Goal: Task Accomplishment & Management: Manage account settings

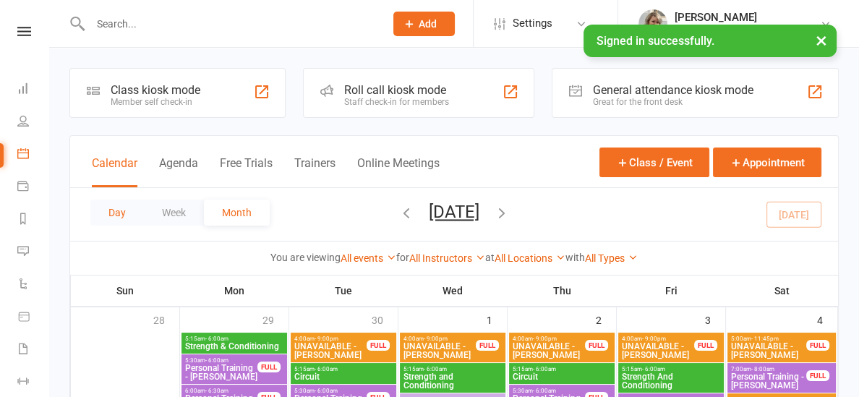
click at [121, 210] on button "Day" at bounding box center [117, 213] width 54 height 26
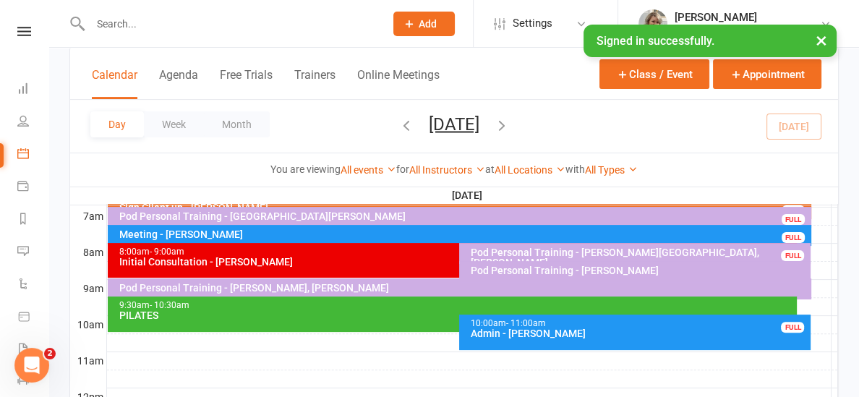
scroll to position [351, 0]
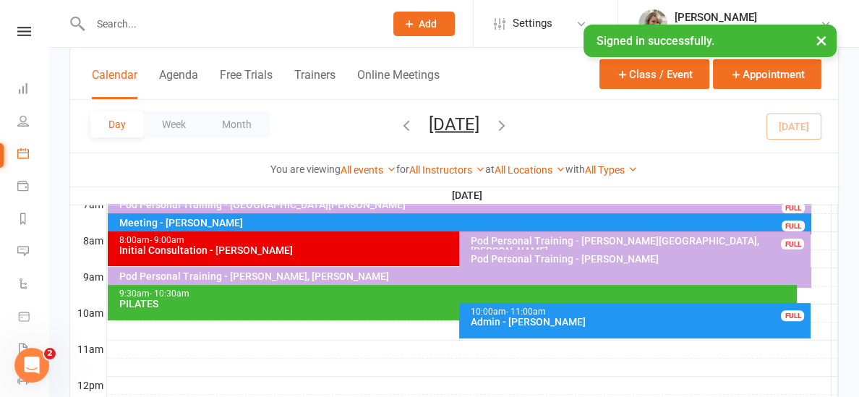
click at [296, 275] on div "Pod Personal Training - [PERSON_NAME], [PERSON_NAME]" at bounding box center [463, 276] width 690 height 10
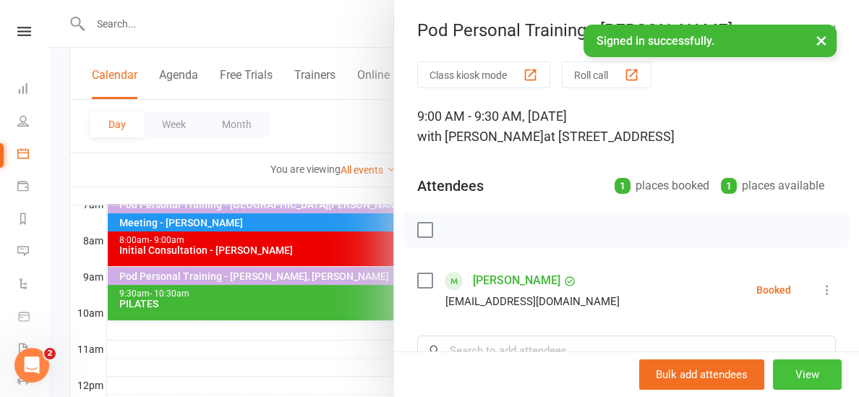
click at [787, 377] on button "View" at bounding box center [807, 374] width 69 height 30
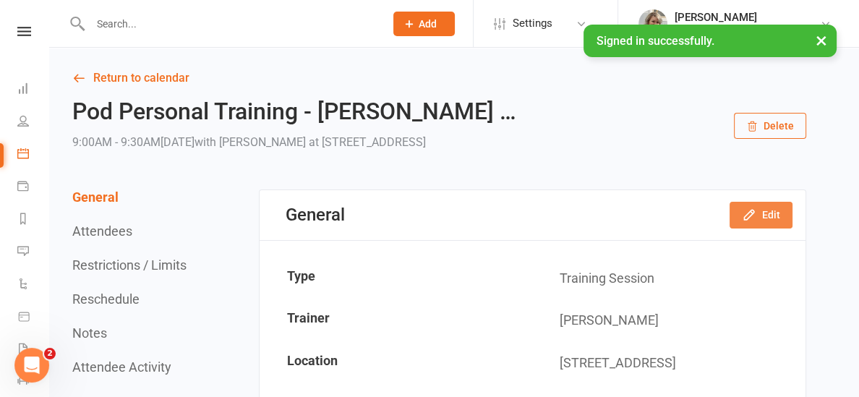
click at [766, 218] on button "Edit" at bounding box center [761, 215] width 63 height 26
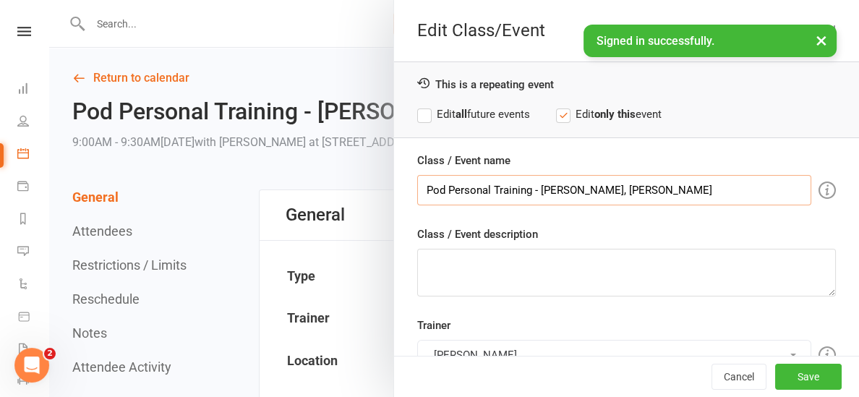
click at [599, 187] on input "Pod Personal Training - [PERSON_NAME], [PERSON_NAME]" at bounding box center [614, 190] width 394 height 30
type input "Pod Personal Training - [PERSON_NAME]"
click at [802, 382] on button "Save" at bounding box center [808, 377] width 67 height 26
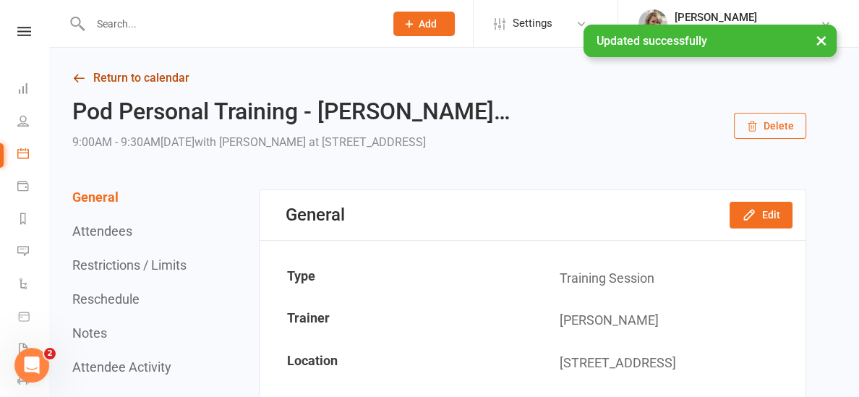
click at [101, 80] on link "Return to calendar" at bounding box center [439, 78] width 734 height 20
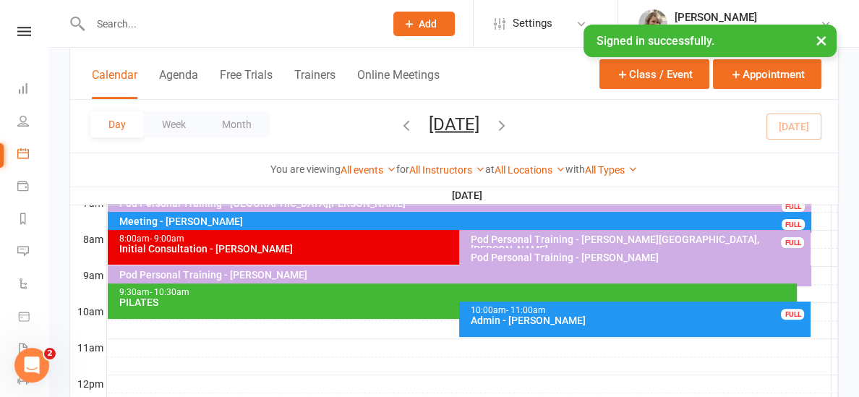
scroll to position [346, 0]
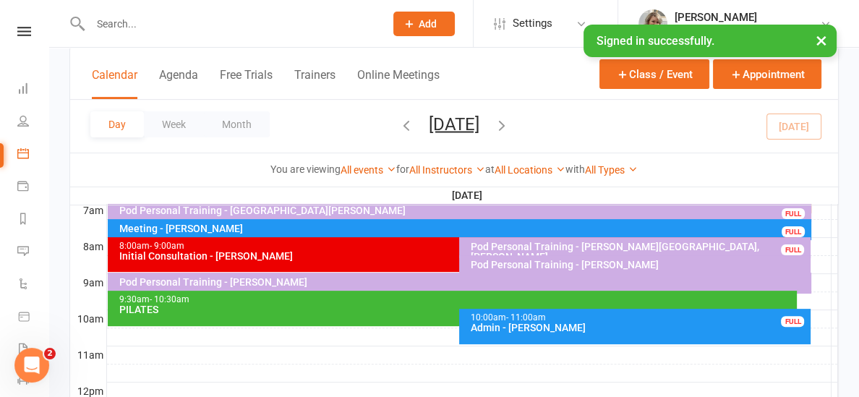
click at [510, 126] on icon "button" at bounding box center [502, 124] width 16 height 16
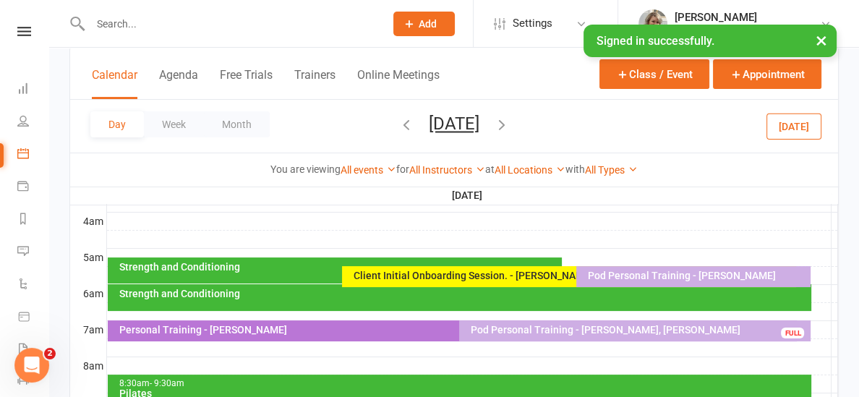
scroll to position [226, 0]
click at [442, 275] on div "Client Initial Onboarding Session. - [PERSON_NAME]" at bounding box center [572, 275] width 441 height 10
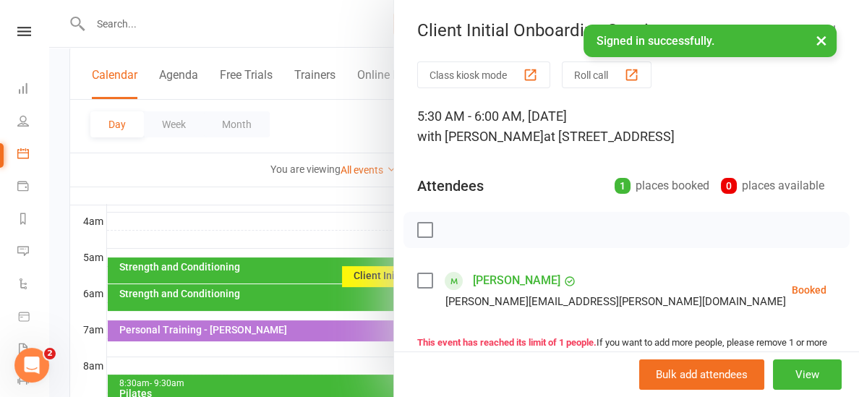
click at [348, 228] on div at bounding box center [454, 198] width 810 height 397
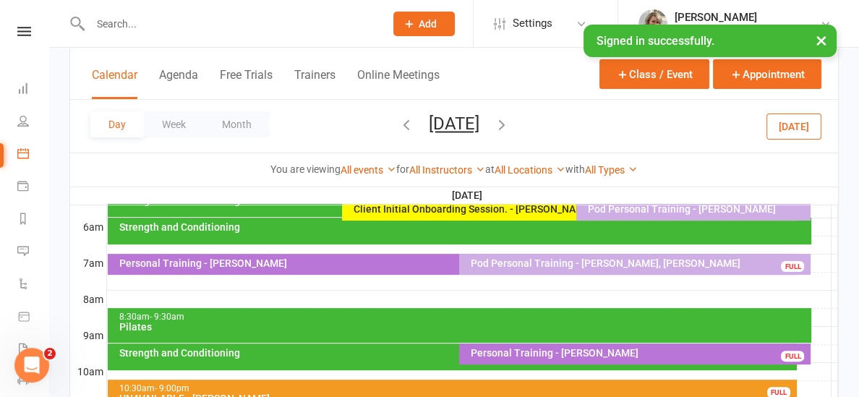
scroll to position [291, 0]
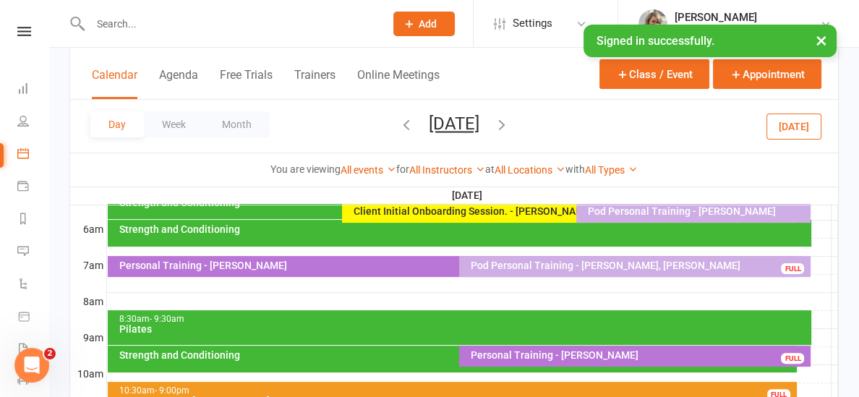
click at [398, 123] on icon "button" at bounding box center [406, 124] width 16 height 16
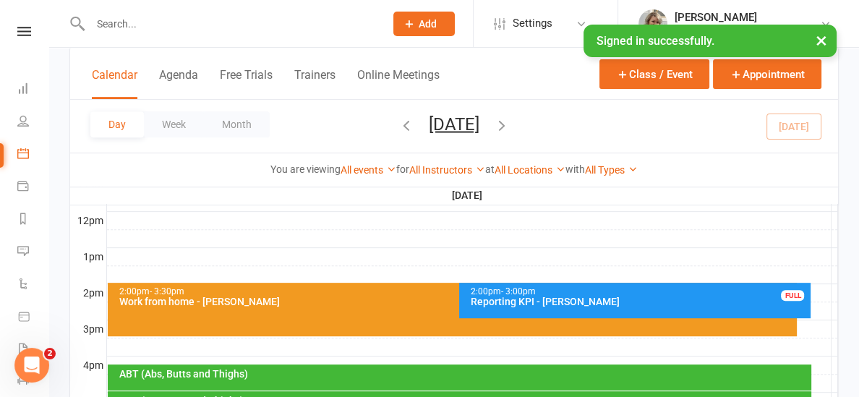
scroll to position [530, 0]
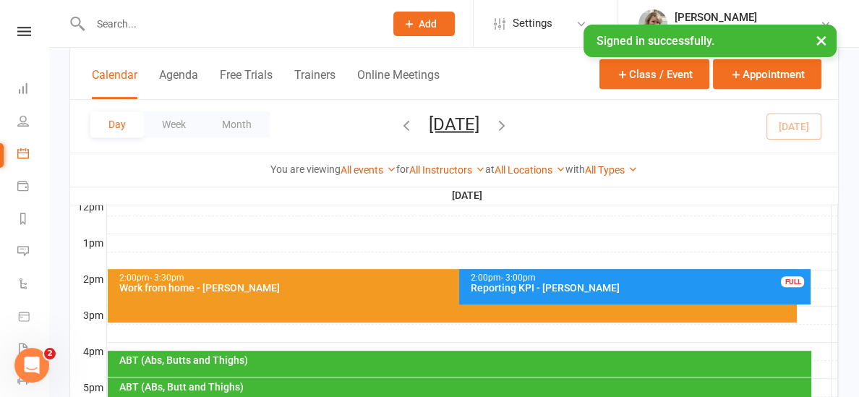
click at [429, 124] on button "[DATE]" at bounding box center [454, 124] width 51 height 20
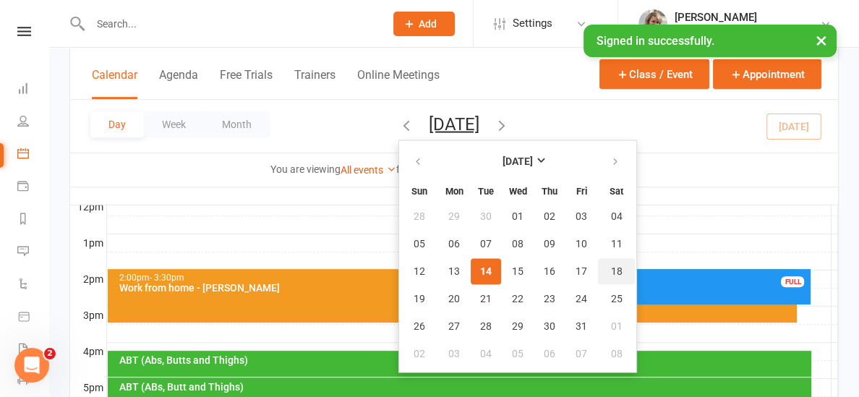
click at [611, 269] on span "18" at bounding box center [617, 271] width 12 height 12
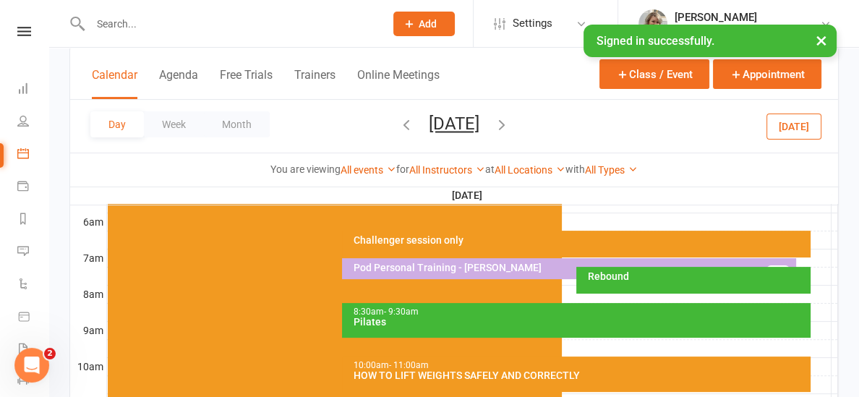
scroll to position [296, 0]
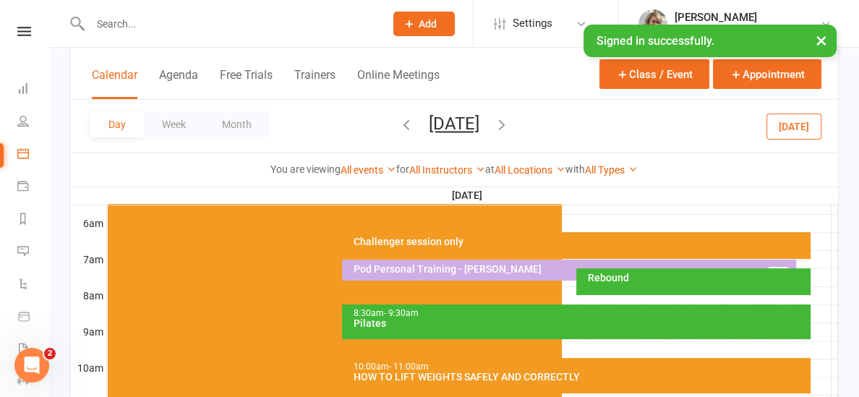
click at [514, 264] on div "Pod Personal Training - [PERSON_NAME]" at bounding box center [572, 269] width 441 height 10
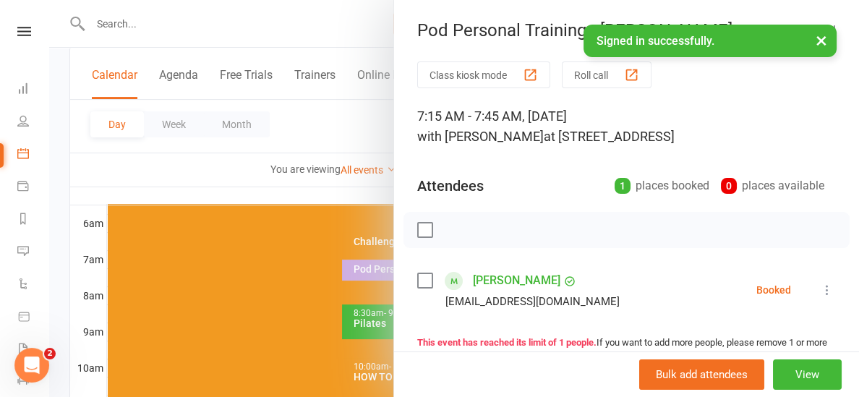
click at [369, 191] on div at bounding box center [454, 198] width 810 height 397
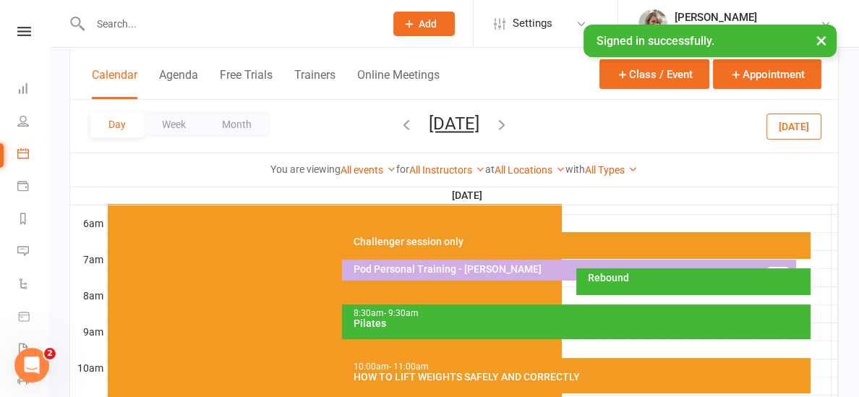
click at [589, 208] on div at bounding box center [472, 205] width 731 height 17
click at [581, 174] on button "Add Appointment" at bounding box center [597, 176] width 84 height 17
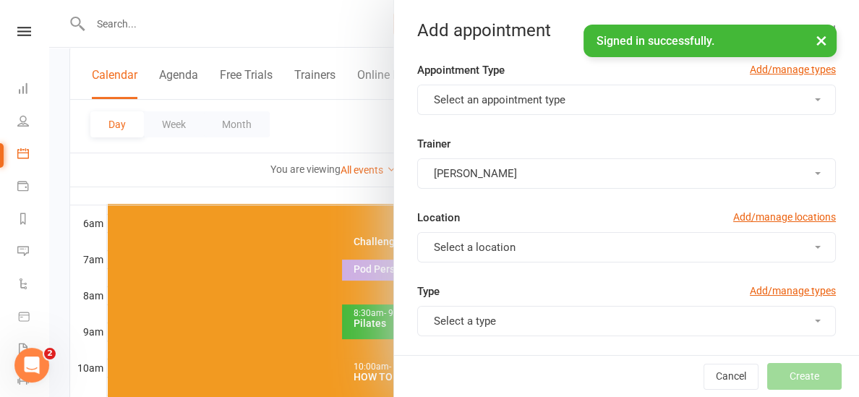
click at [507, 100] on span "Select an appointment type" at bounding box center [500, 99] width 132 height 13
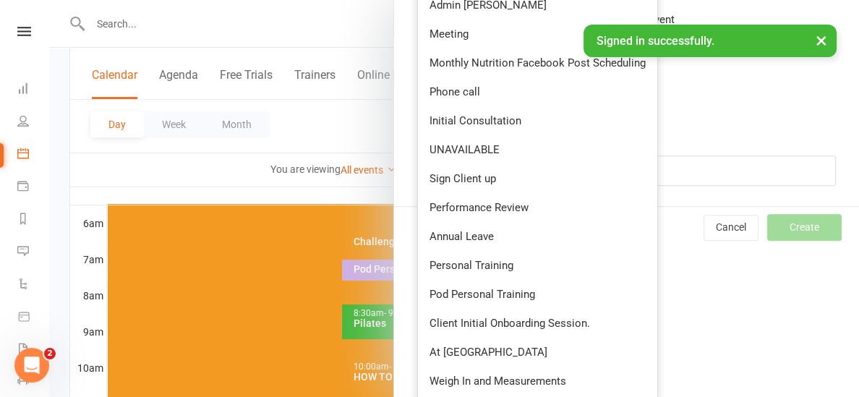
scroll to position [652, 0]
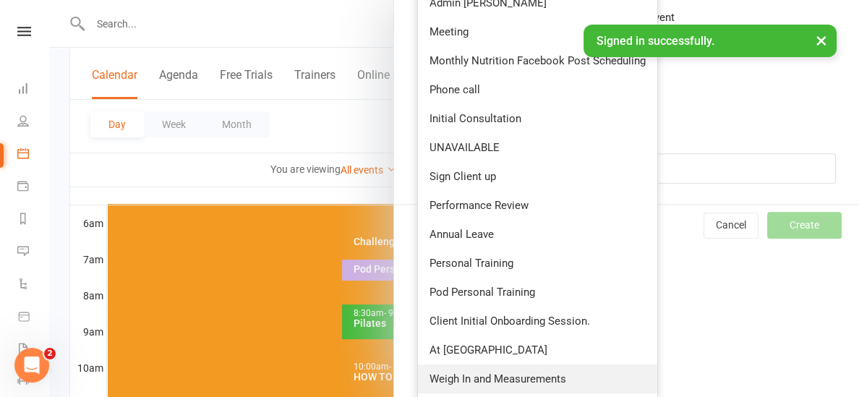
click at [509, 380] on span "Weigh In and Measurements" at bounding box center [497, 378] width 137 height 13
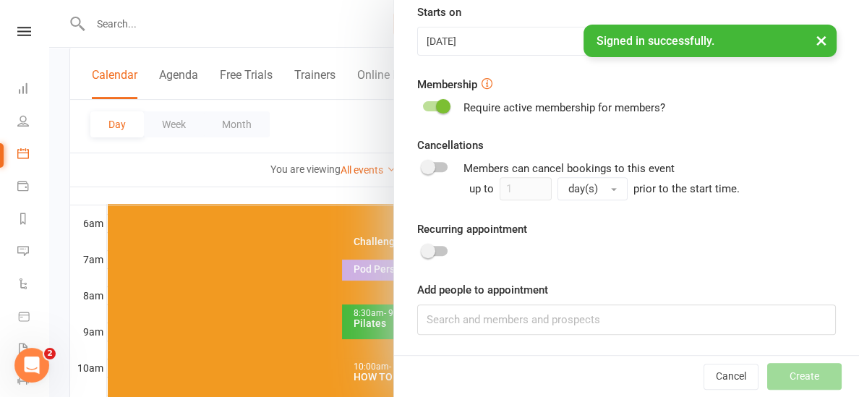
type input "5:45am"
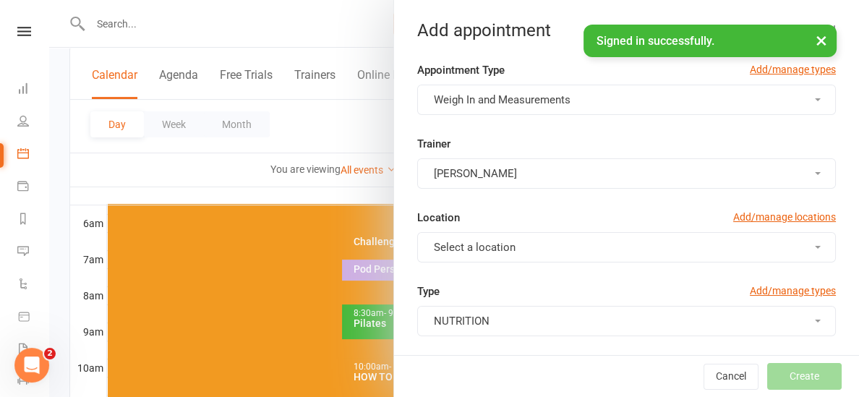
click at [597, 93] on button "Weigh In and Measurements" at bounding box center [626, 100] width 419 height 30
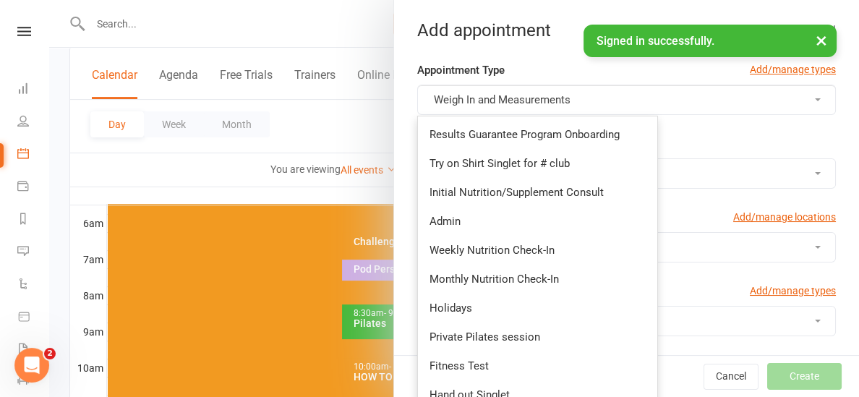
click at [584, 98] on button "Weigh In and Measurements" at bounding box center [626, 100] width 419 height 30
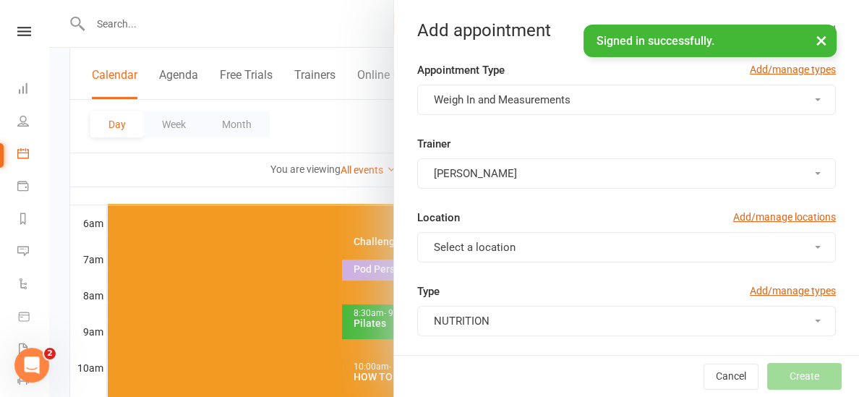
click at [584, 98] on button "Weigh In and Measurements" at bounding box center [626, 100] width 419 height 30
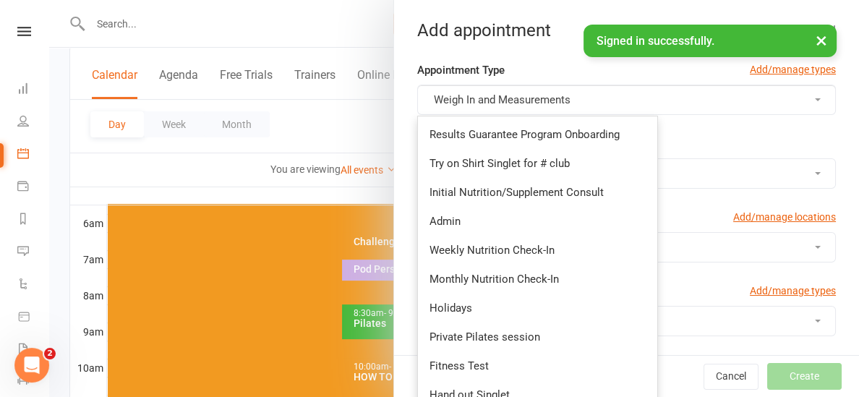
click at [584, 98] on button "Weigh In and Measurements" at bounding box center [626, 100] width 419 height 30
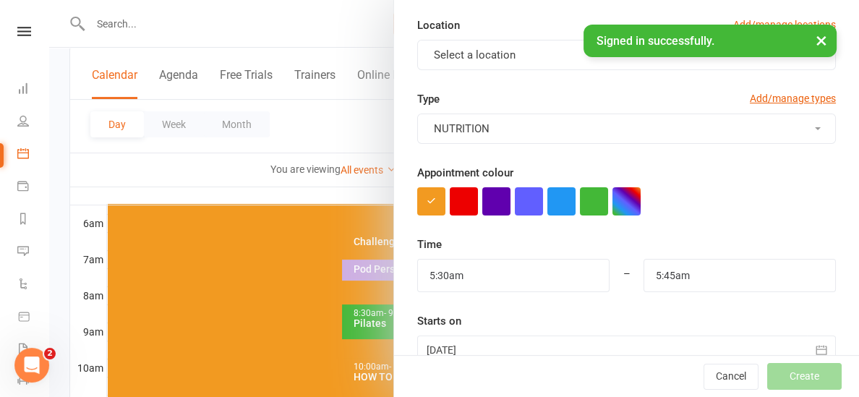
scroll to position [236, 0]
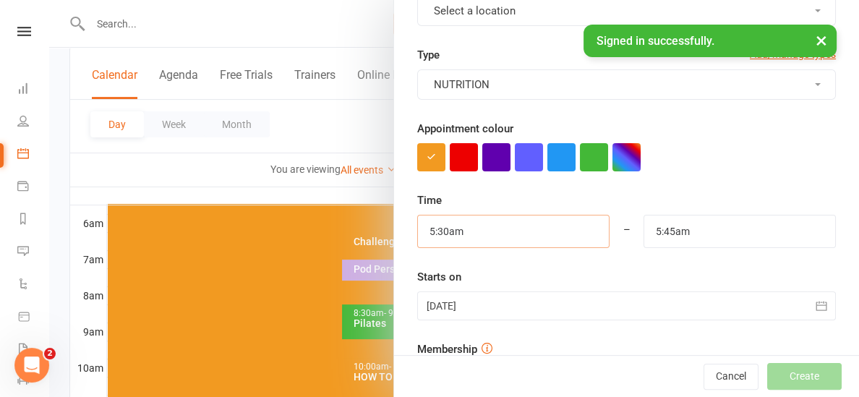
click at [495, 226] on input "5:30am" at bounding box center [513, 231] width 192 height 33
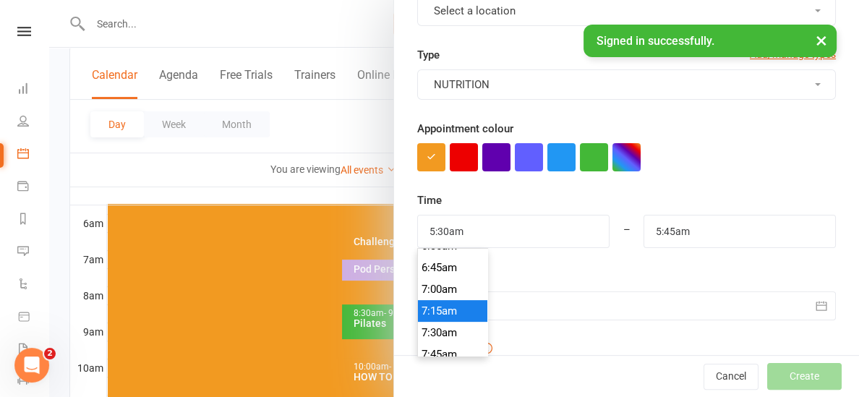
type input "7:15am"
click at [458, 300] on li "7:15am" at bounding box center [452, 311] width 69 height 22
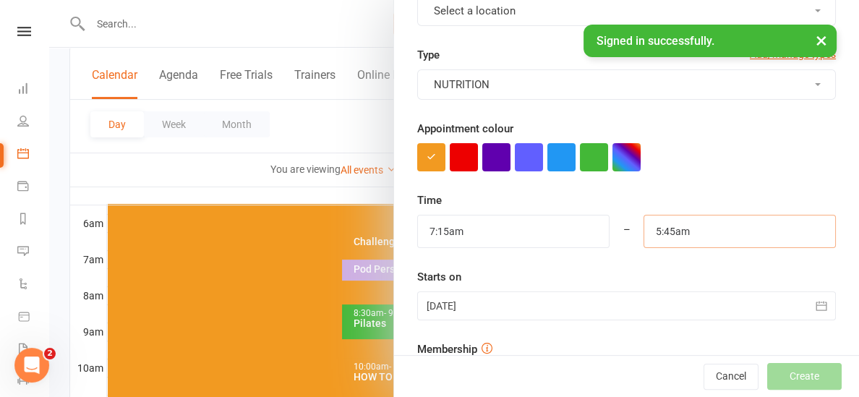
click at [703, 225] on input "5:45am" at bounding box center [739, 231] width 192 height 33
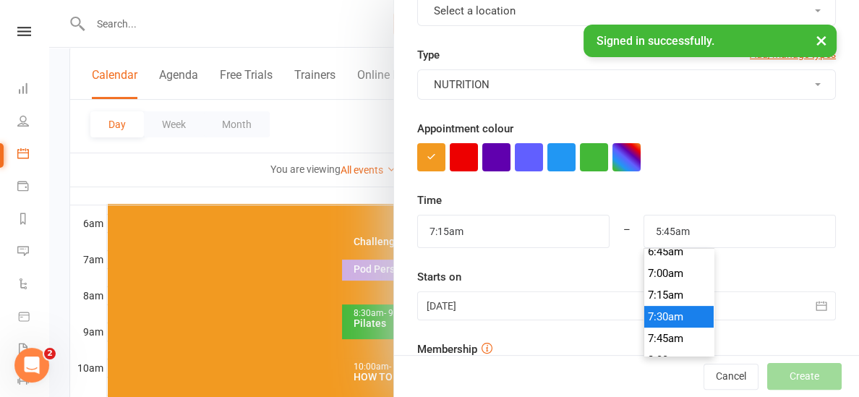
type input "7:30am"
click at [664, 315] on li "7:30am" at bounding box center [678, 317] width 69 height 22
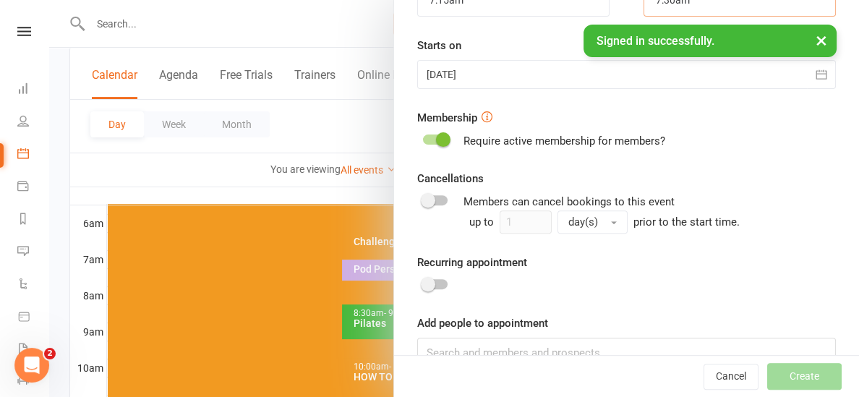
scroll to position [502, 0]
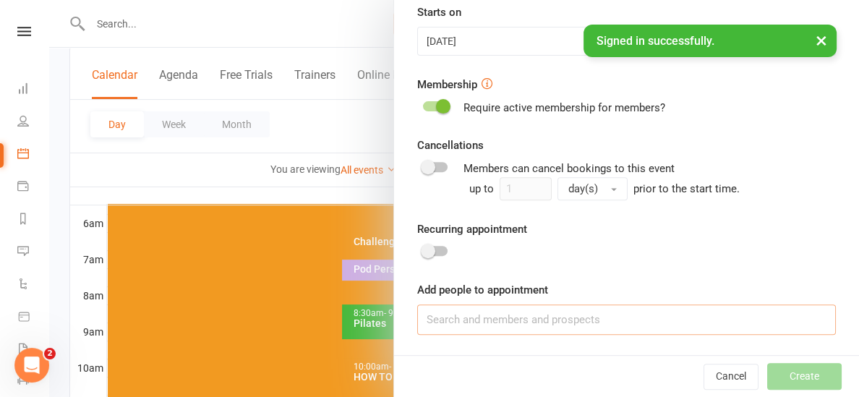
click at [516, 312] on input at bounding box center [626, 319] width 419 height 30
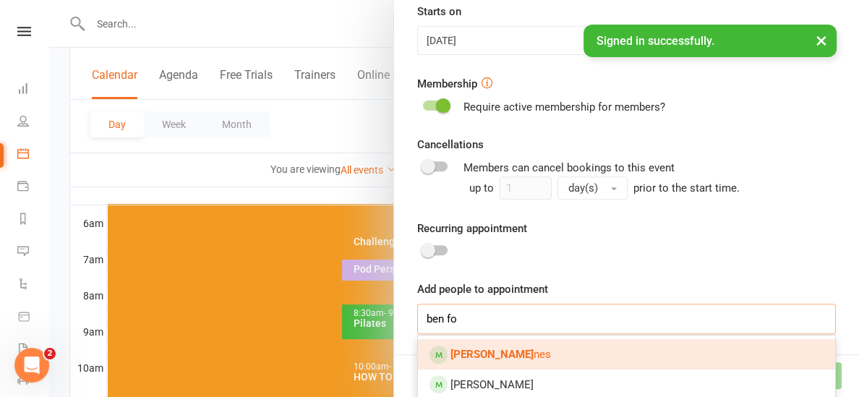
type input "ben fo"
click at [494, 367] on link "[PERSON_NAME] nes" at bounding box center [626, 354] width 417 height 30
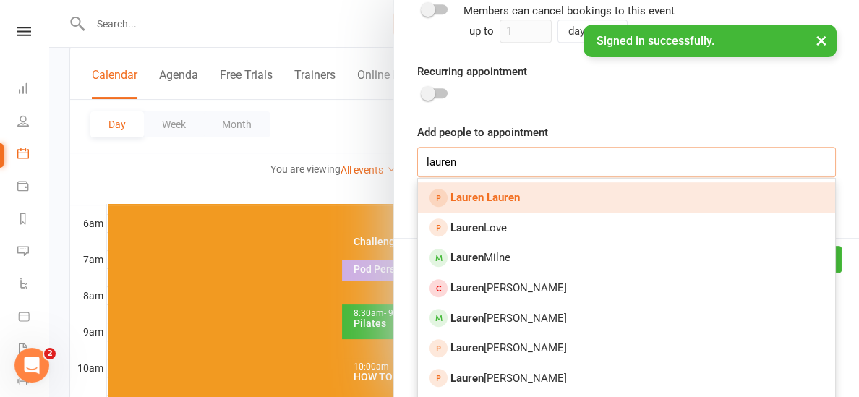
scroll to position [659, 0]
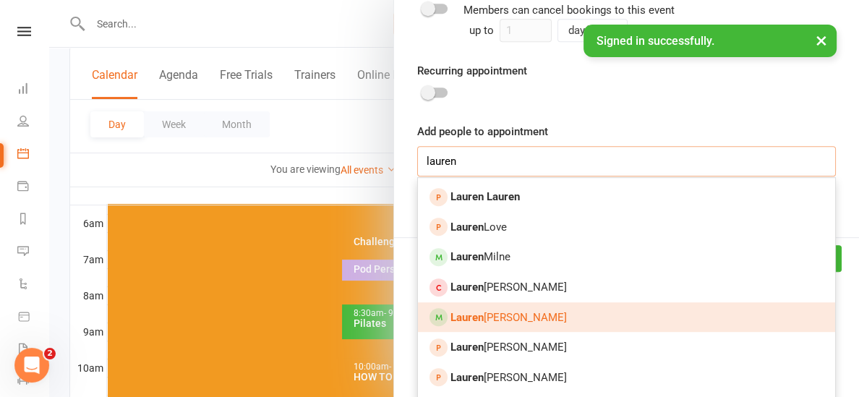
type input "lauren"
click at [508, 316] on span "[PERSON_NAME]" at bounding box center [508, 317] width 116 height 13
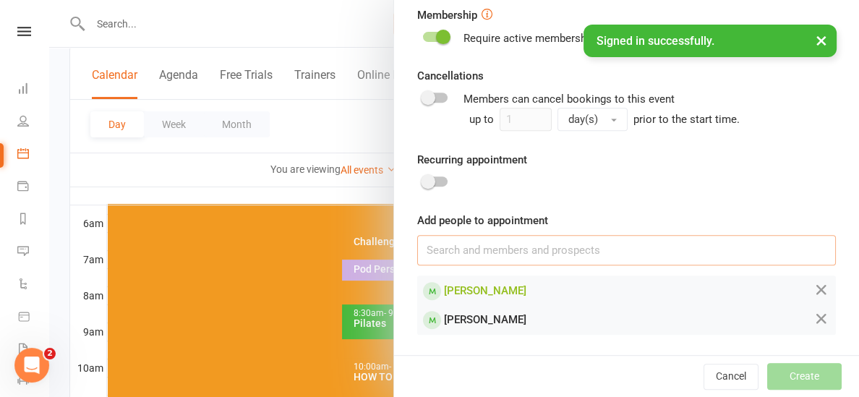
scroll to position [570, 0]
click at [800, 374] on button "Create" at bounding box center [804, 376] width 74 height 26
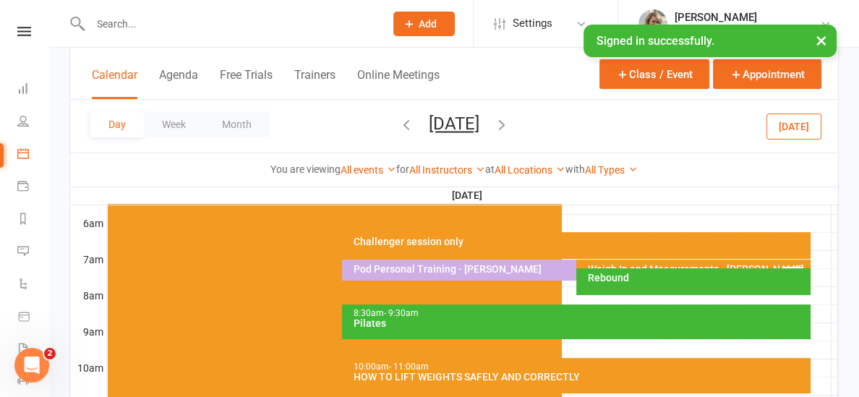
click at [625, 198] on th "[DATE]" at bounding box center [468, 196] width 725 height 18
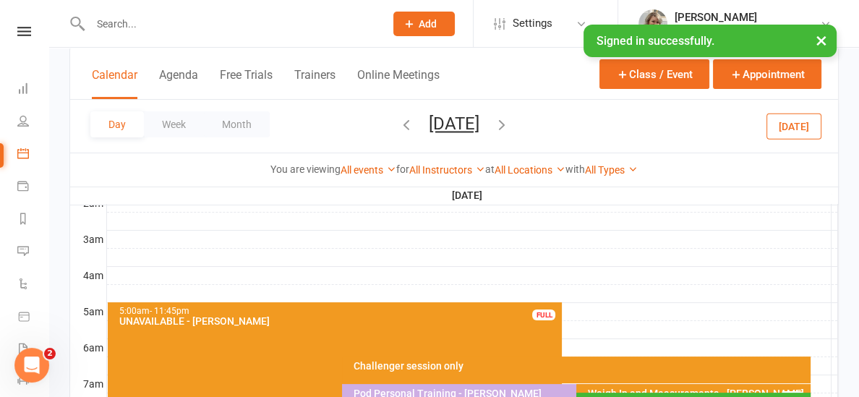
scroll to position [217, 0]
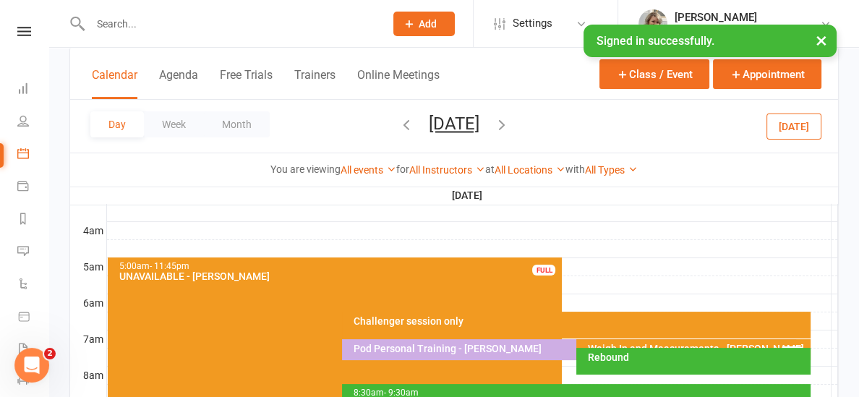
click at [659, 343] on div "Weigh In and Measurements - [PERSON_NAME], [PERSON_NAME]..." at bounding box center [696, 353] width 221 height 20
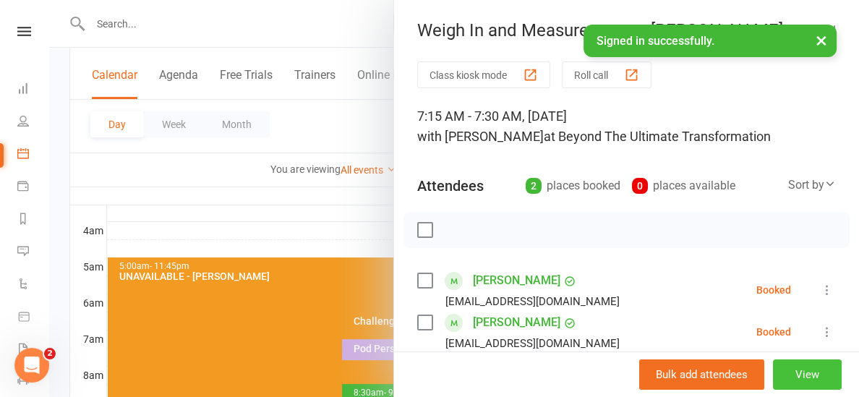
click at [801, 375] on button "View" at bounding box center [807, 374] width 69 height 30
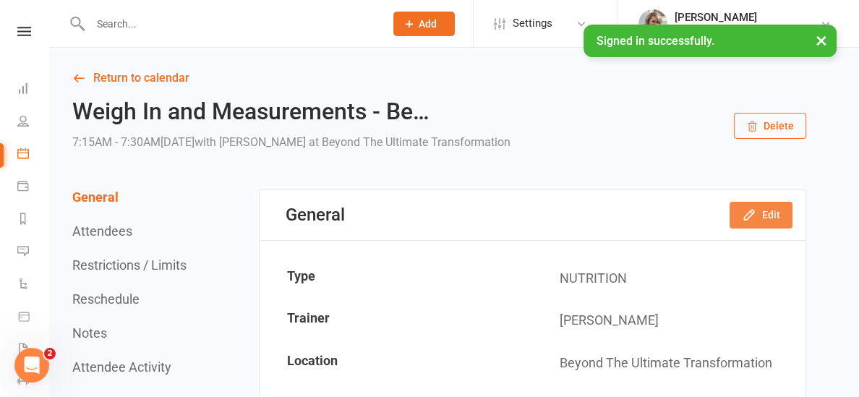
click at [776, 213] on button "Edit" at bounding box center [761, 215] width 63 height 26
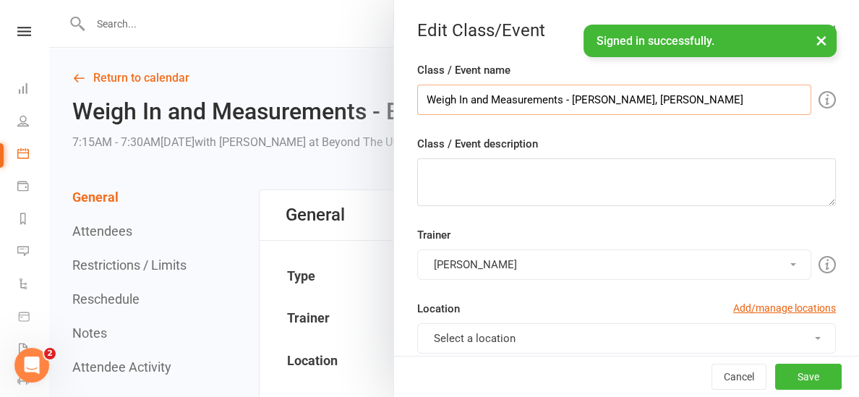
click at [699, 101] on input "Weigh In and Measurements - [PERSON_NAME], [PERSON_NAME]" at bounding box center [614, 100] width 394 height 30
type input "Weigh In and Measurements - [PERSON_NAME], [PERSON_NAME] Results Guarantee 8week"
click at [834, 379] on button "Save" at bounding box center [808, 377] width 67 height 26
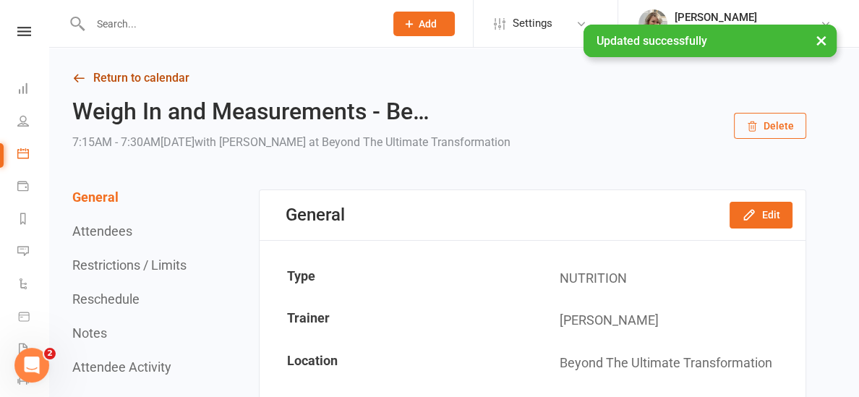
click at [166, 75] on link "Return to calendar" at bounding box center [439, 78] width 734 height 20
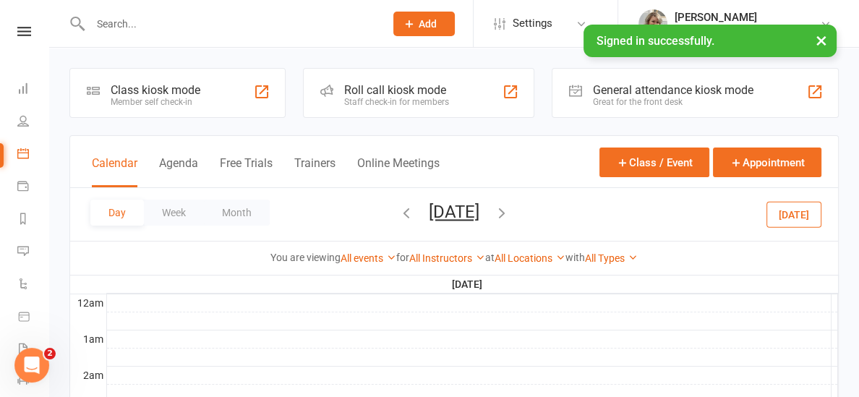
click at [479, 209] on button "[DATE]" at bounding box center [454, 212] width 51 height 20
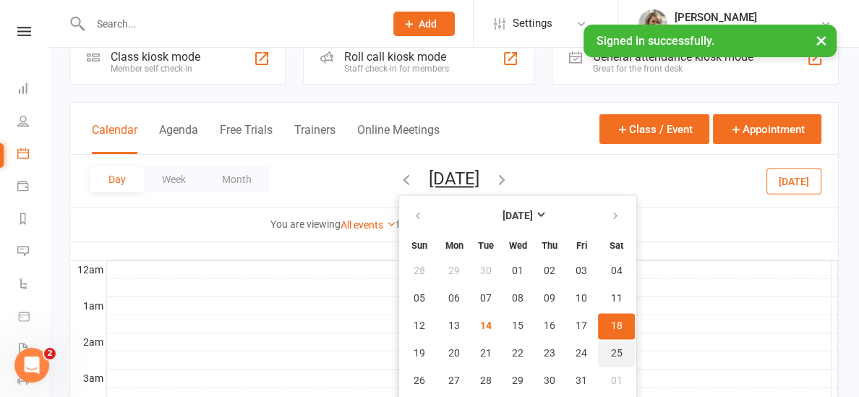
scroll to position [33, 0]
click at [598, 343] on button "25" at bounding box center [616, 354] width 37 height 26
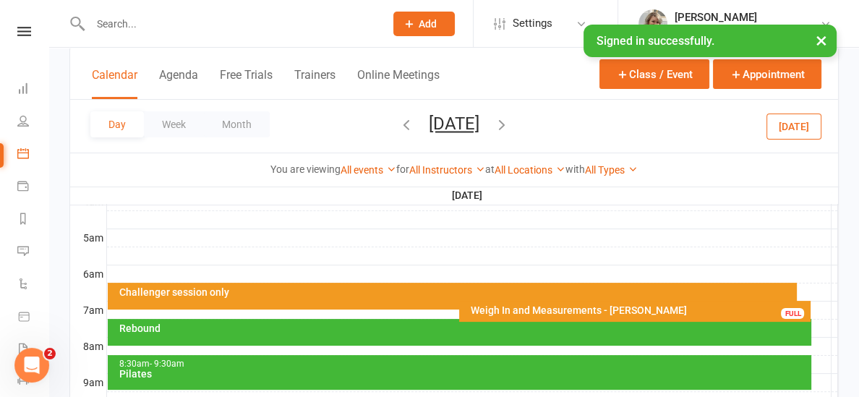
scroll to position [246, 0]
click at [516, 307] on div "Weigh In and Measurements - [PERSON_NAME]" at bounding box center [638, 310] width 338 height 10
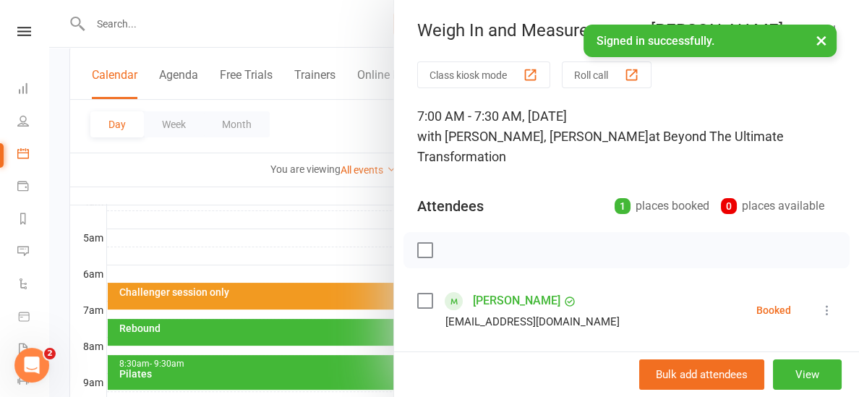
click at [361, 252] on div at bounding box center [454, 198] width 810 height 397
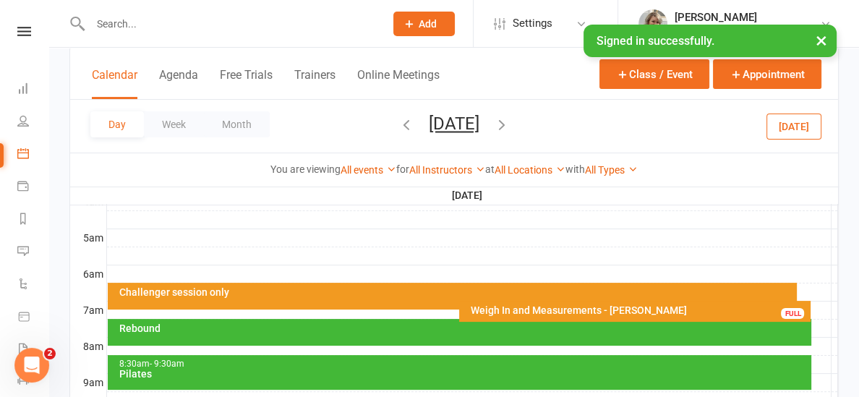
click at [788, 128] on button "[DATE]" at bounding box center [793, 126] width 55 height 26
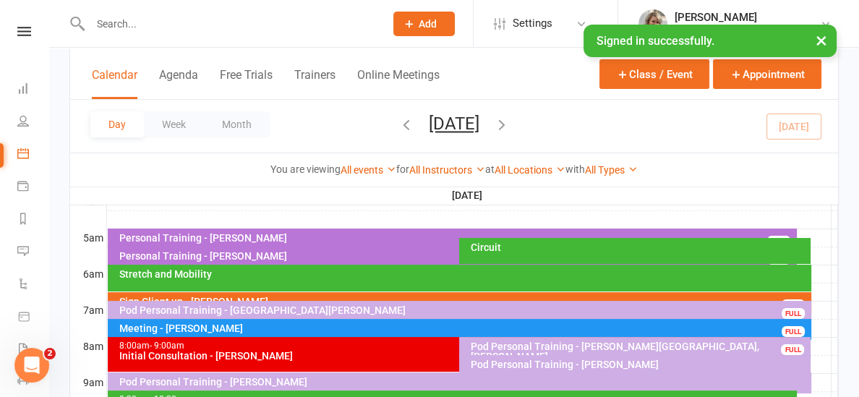
click at [510, 125] on icon "button" at bounding box center [502, 124] width 16 height 16
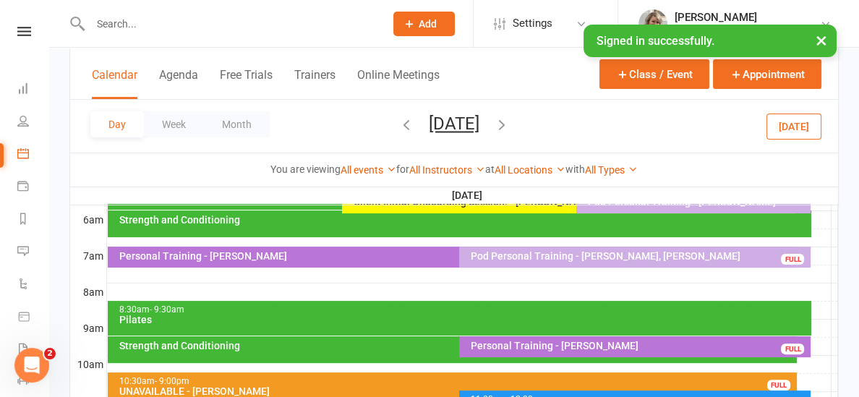
scroll to position [322, 0]
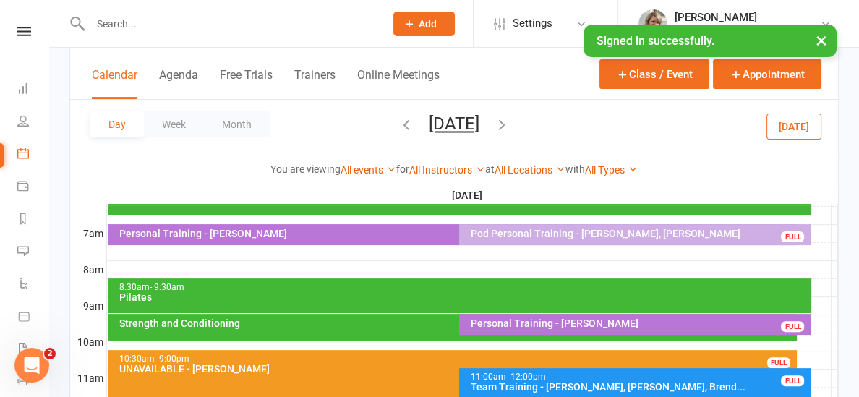
click at [247, 270] on div at bounding box center [472, 269] width 731 height 17
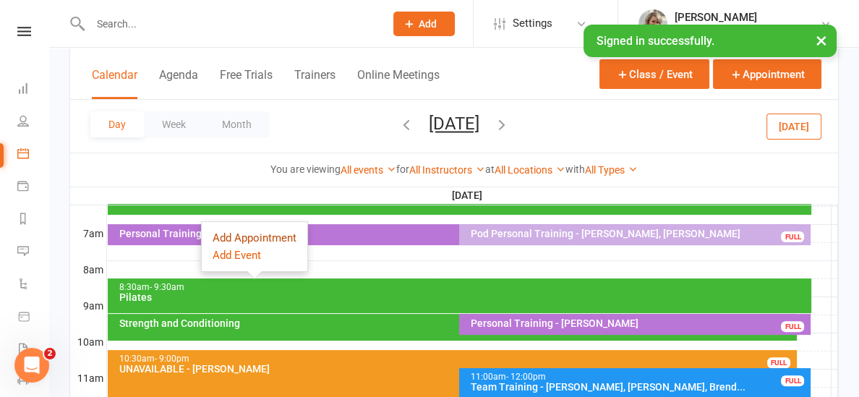
click at [251, 239] on button "Add Appointment" at bounding box center [255, 237] width 84 height 17
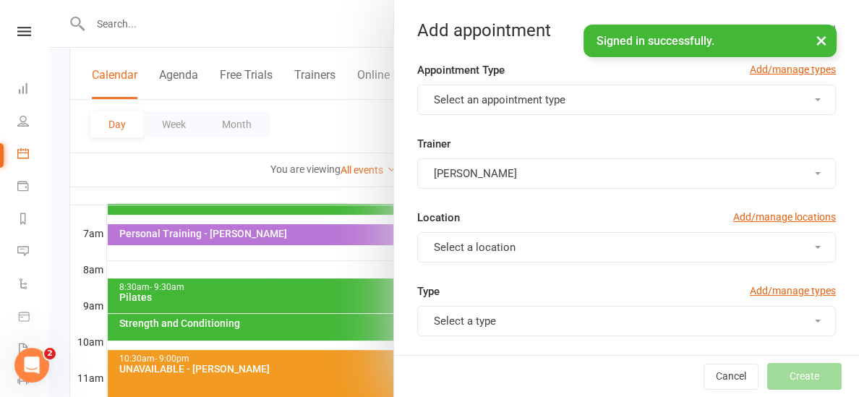
click at [515, 101] on span "Select an appointment type" at bounding box center [500, 99] width 132 height 13
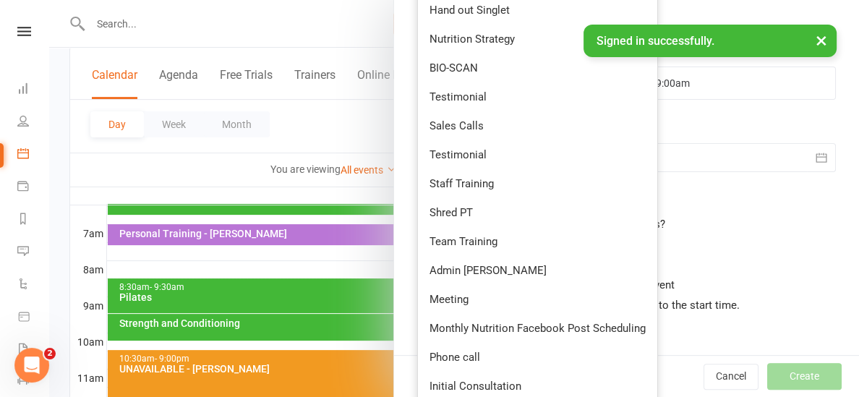
scroll to position [652, 0]
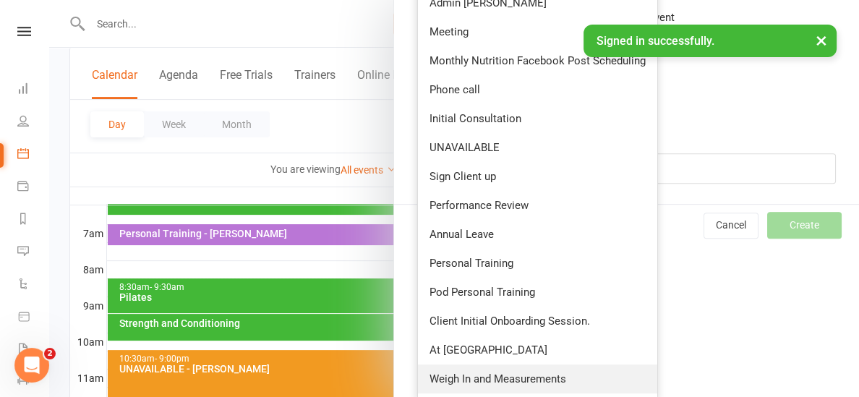
click at [477, 375] on span "Weigh In and Measurements" at bounding box center [497, 378] width 137 height 13
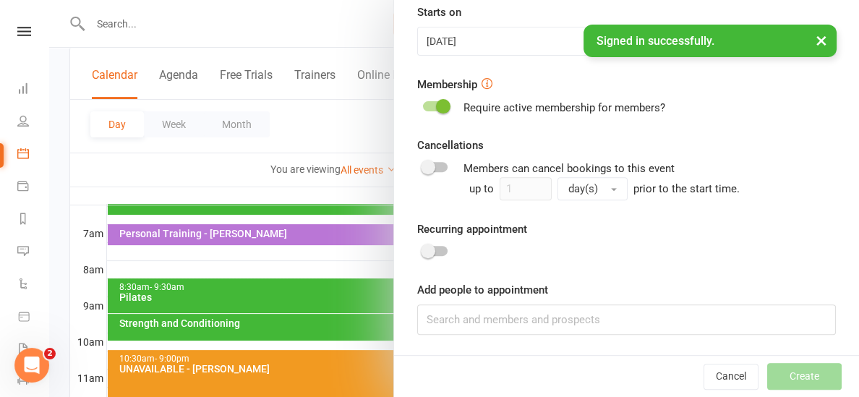
type input "8:15am"
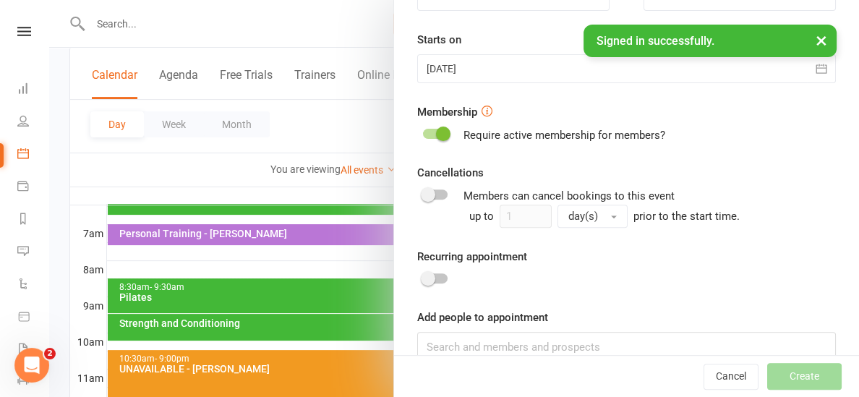
scroll to position [502, 0]
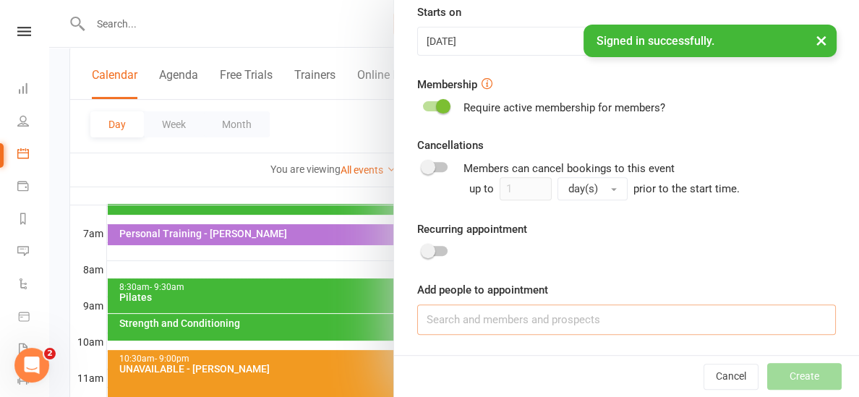
click at [556, 320] on input at bounding box center [626, 319] width 419 height 30
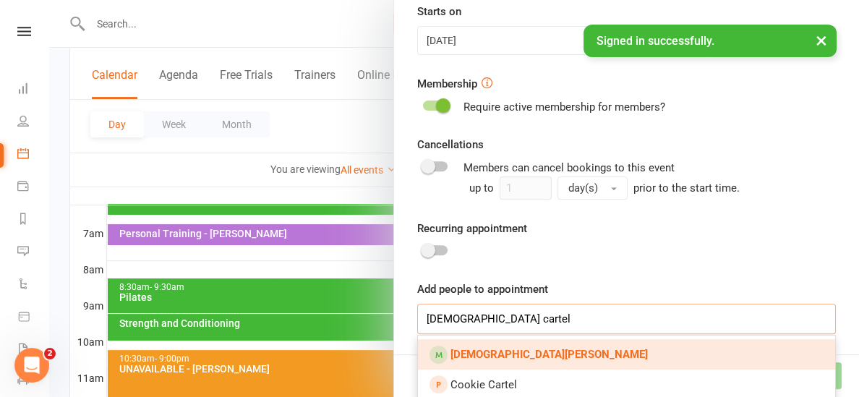
type input "[DEMOGRAPHIC_DATA] cartel"
click at [509, 346] on link "[DEMOGRAPHIC_DATA][PERSON_NAME]" at bounding box center [626, 354] width 417 height 30
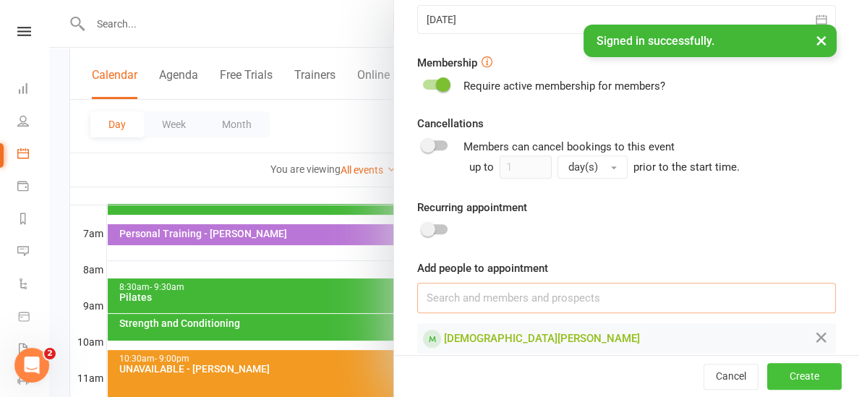
scroll to position [524, 0]
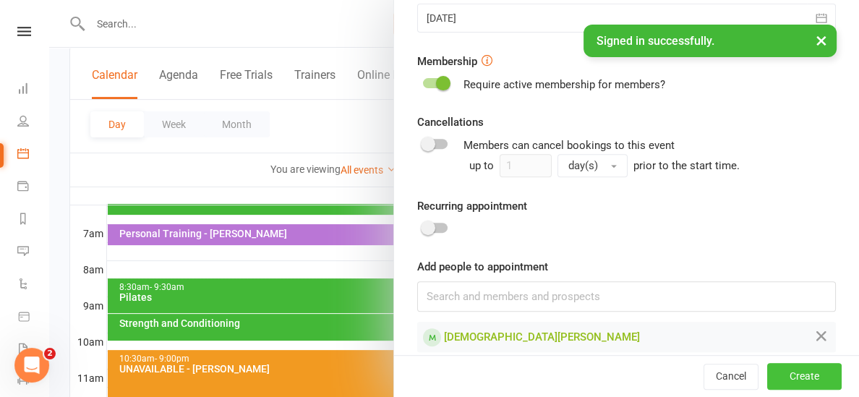
click at [780, 370] on button "Create" at bounding box center [804, 377] width 74 height 26
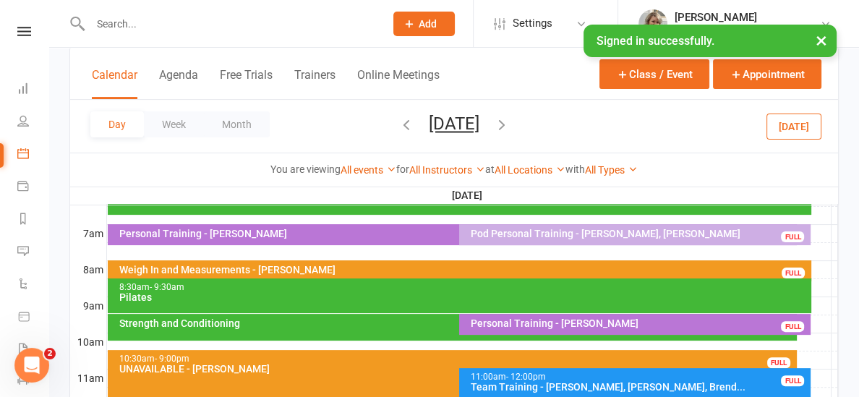
click at [232, 268] on div "Weigh In and Measurements - [PERSON_NAME]" at bounding box center [463, 270] width 690 height 10
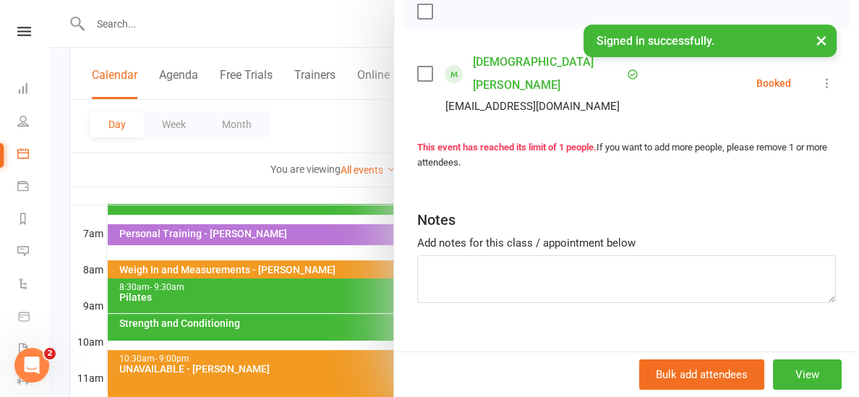
scroll to position [0, 0]
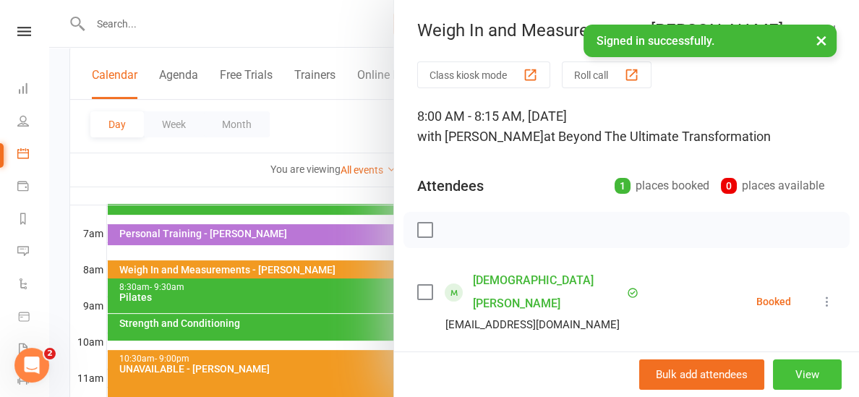
click at [794, 373] on button "View" at bounding box center [807, 374] width 69 height 30
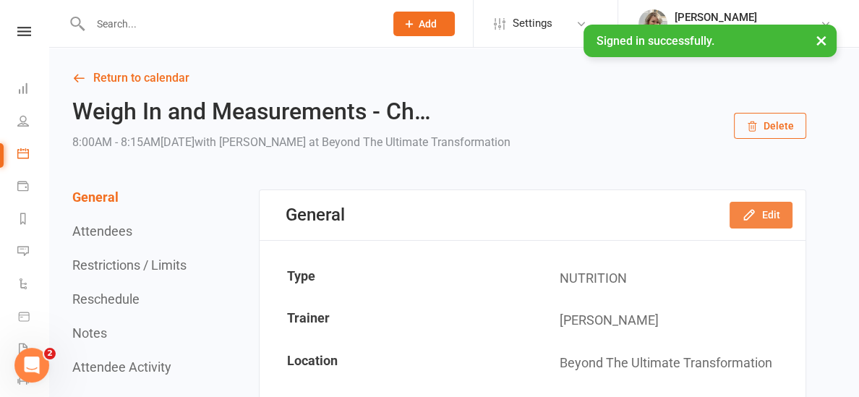
click at [751, 212] on icon "button" at bounding box center [748, 214] width 9 height 9
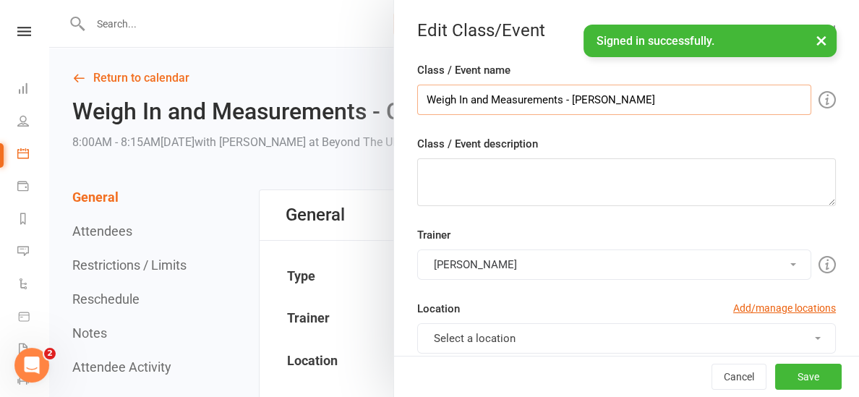
click at [563, 101] on input "Weigh In and Measurements - [PERSON_NAME]" at bounding box center [614, 100] width 394 height 30
click at [630, 94] on input "Final Weigh In and Measurements Results - [DEMOGRAPHIC_DATA][PERSON_NAME]" at bounding box center [614, 100] width 394 height 30
type input "Final Weigh In and Measurements Results Guarantee - [DEMOGRAPHIC_DATA][PERSON_N…"
click at [795, 376] on button "Save" at bounding box center [808, 377] width 67 height 26
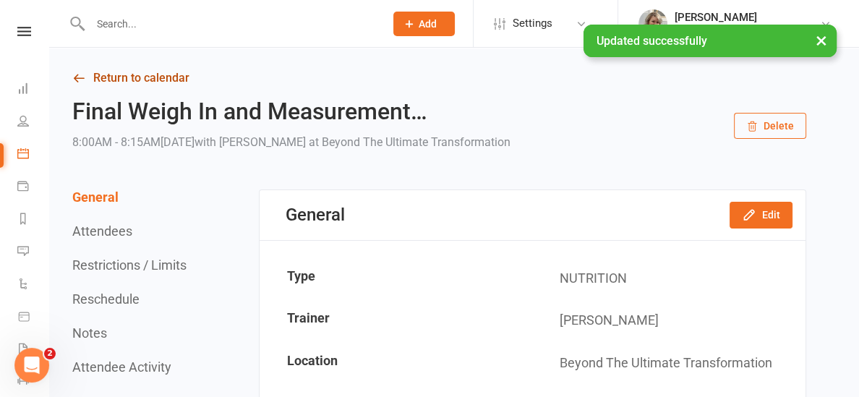
click at [151, 82] on link "Return to calendar" at bounding box center [439, 78] width 734 height 20
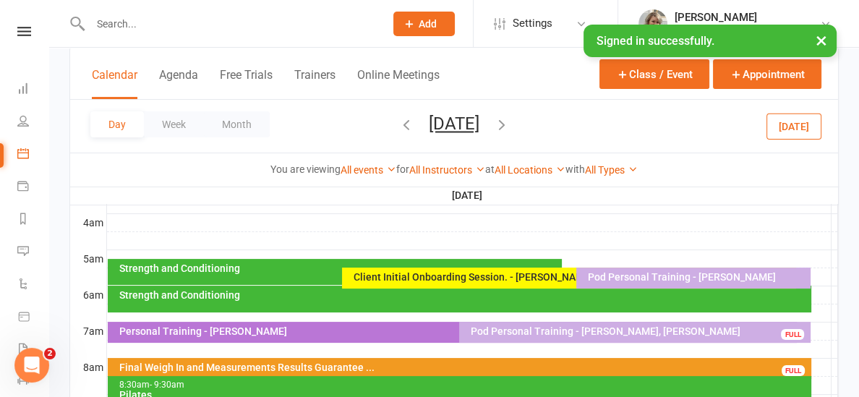
scroll to position [224, 0]
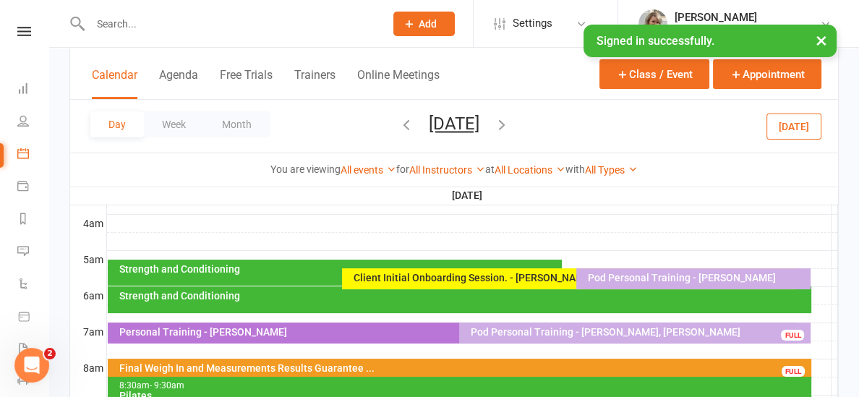
click at [155, 75] on div "Calendar Agenda Free Trials Trainers Online Meetings" at bounding box center [266, 83] width 348 height 33
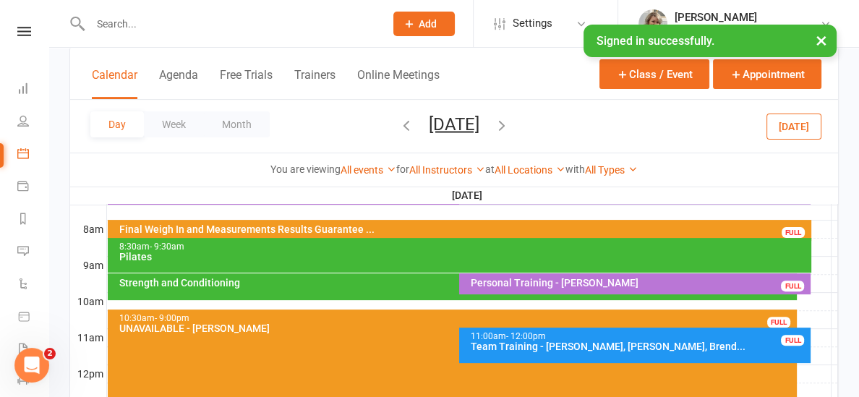
scroll to position [376, 0]
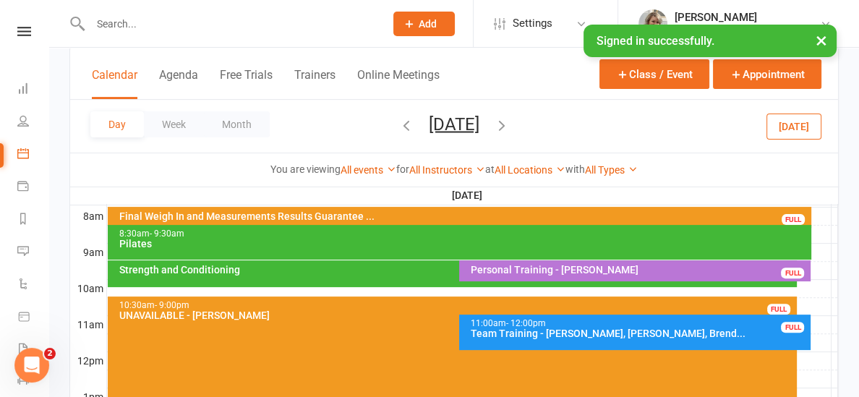
click at [476, 124] on button "[DATE]" at bounding box center [454, 124] width 51 height 20
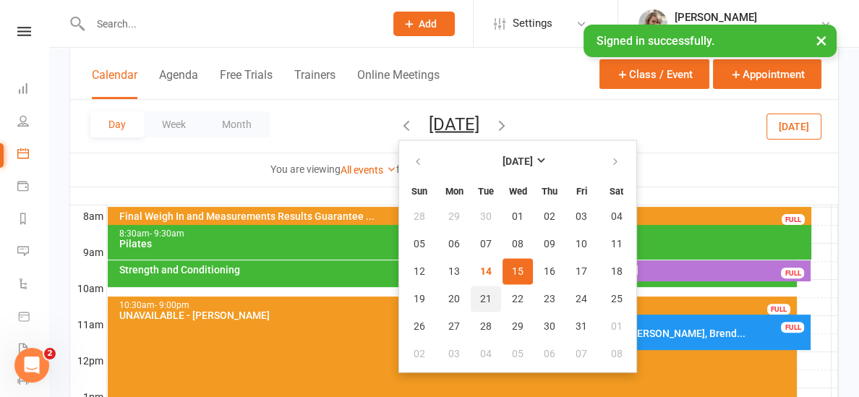
click at [471, 299] on button "21" at bounding box center [486, 299] width 30 height 26
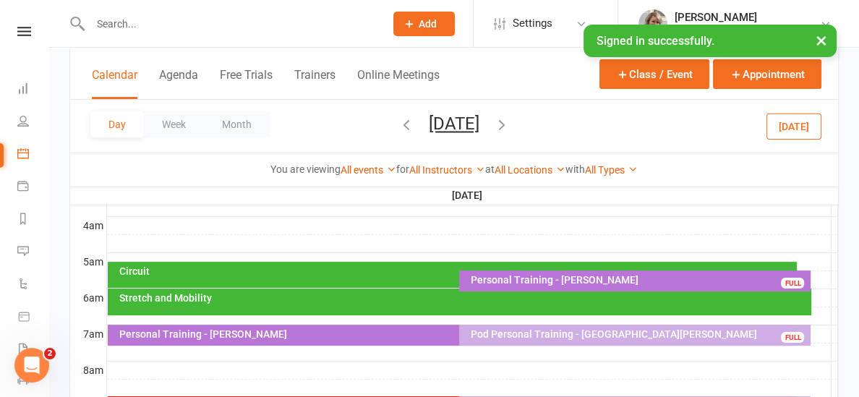
scroll to position [221, 0]
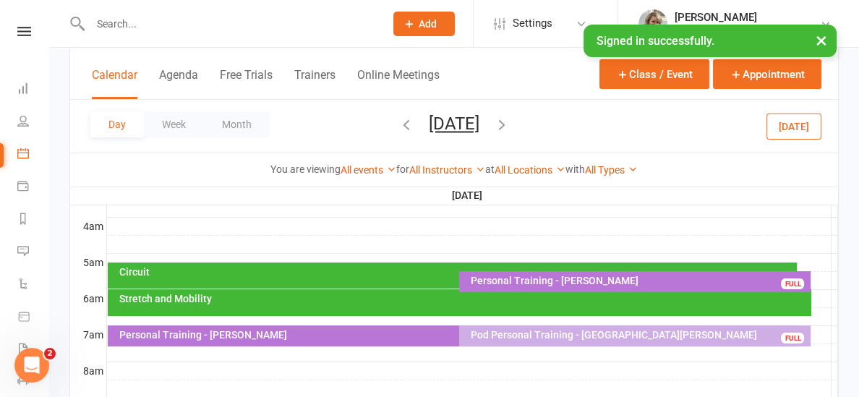
click at [435, 114] on button "[DATE]" at bounding box center [454, 124] width 51 height 20
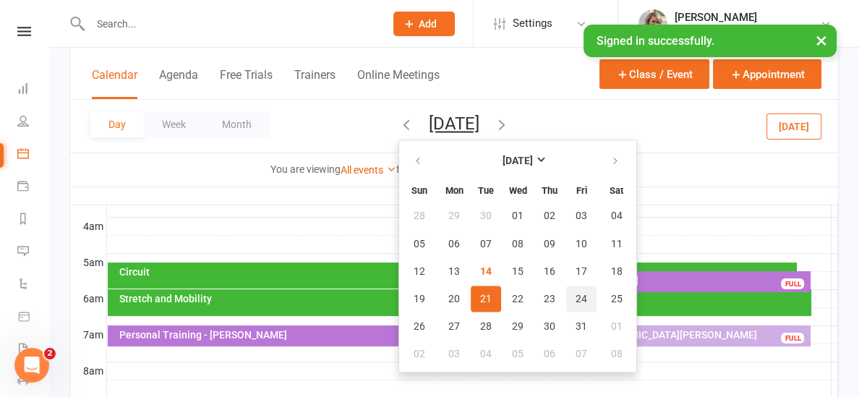
click at [576, 297] on span "24" at bounding box center [582, 299] width 12 height 12
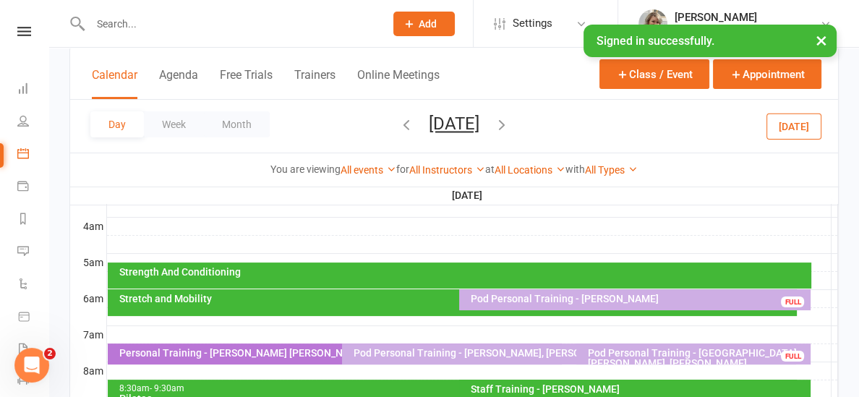
click at [398, 123] on icon "button" at bounding box center [406, 124] width 16 height 16
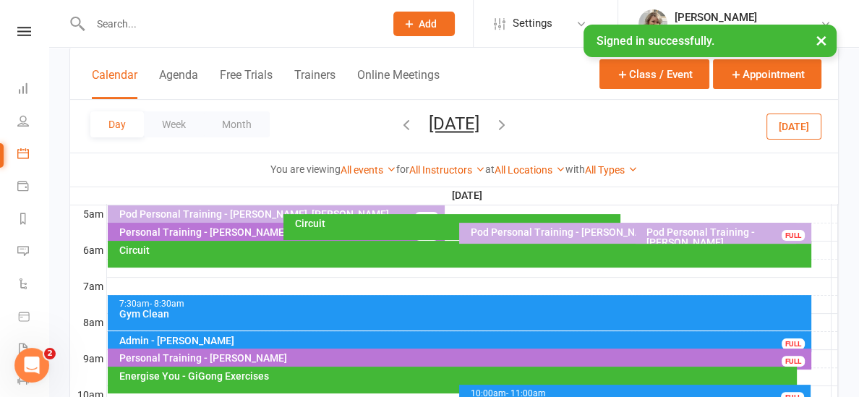
scroll to position [241, 0]
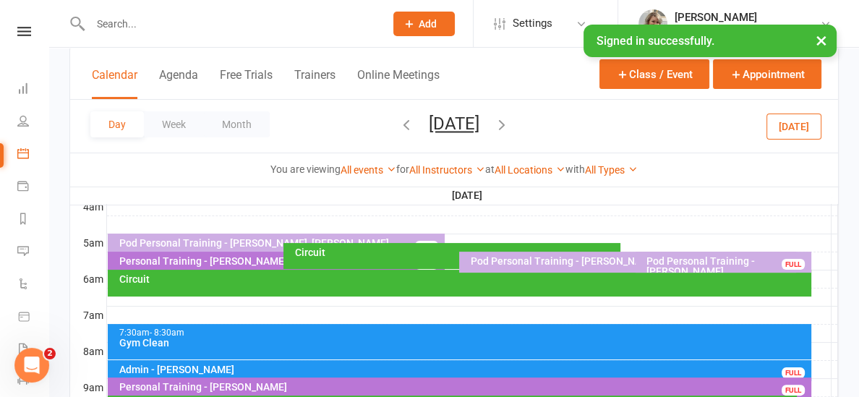
click at [455, 122] on button "[DATE]" at bounding box center [454, 124] width 51 height 20
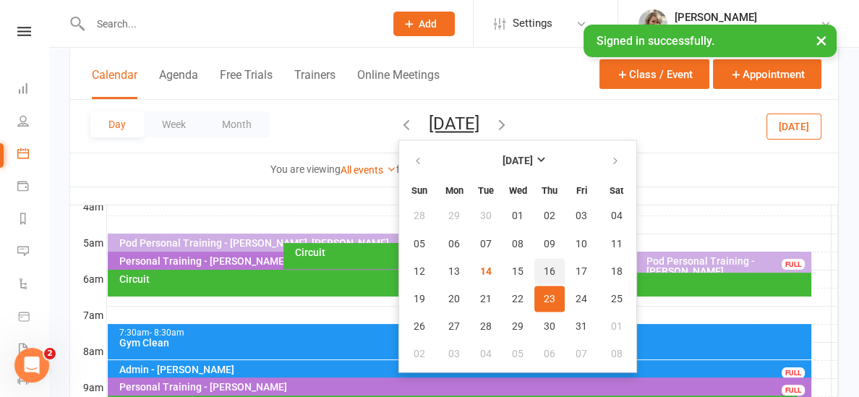
click at [544, 270] on span "16" at bounding box center [550, 271] width 12 height 12
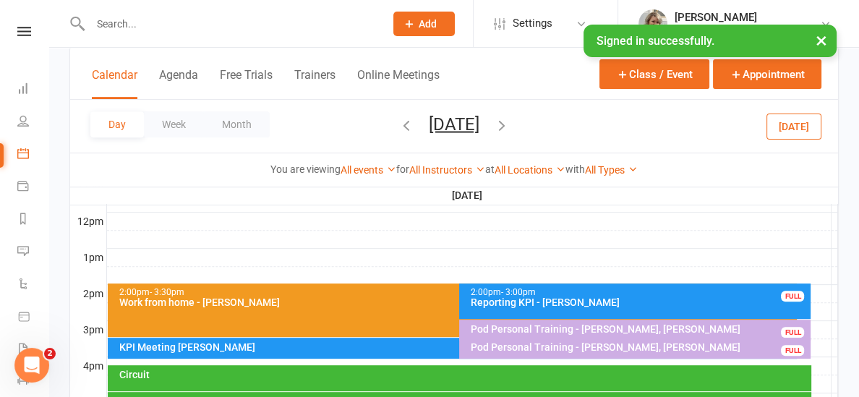
scroll to position [482, 0]
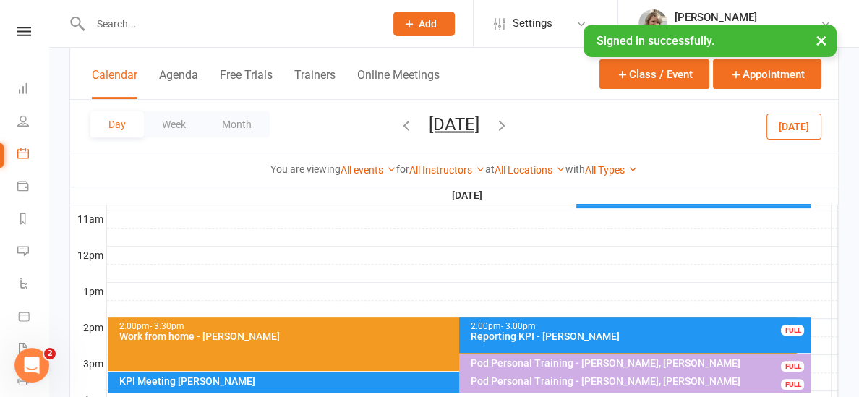
click at [158, 28] on input "text" at bounding box center [230, 24] width 288 height 20
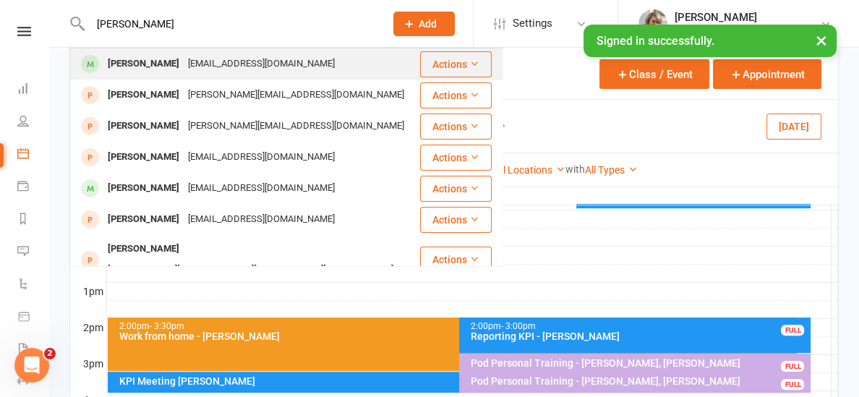
type input "[PERSON_NAME]"
click at [135, 56] on div "[PERSON_NAME]" at bounding box center [143, 64] width 80 height 21
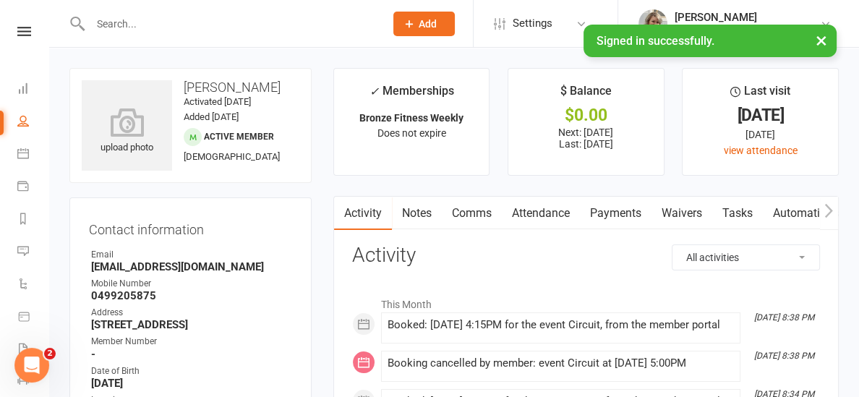
click at [91, 212] on div "Contact information Owner Email [EMAIL_ADDRESS][DOMAIN_NAME] Mobile Number [PHO…" at bounding box center [190, 334] width 242 height 274
click at [101, 224] on h3 "Contact information" at bounding box center [190, 227] width 203 height 20
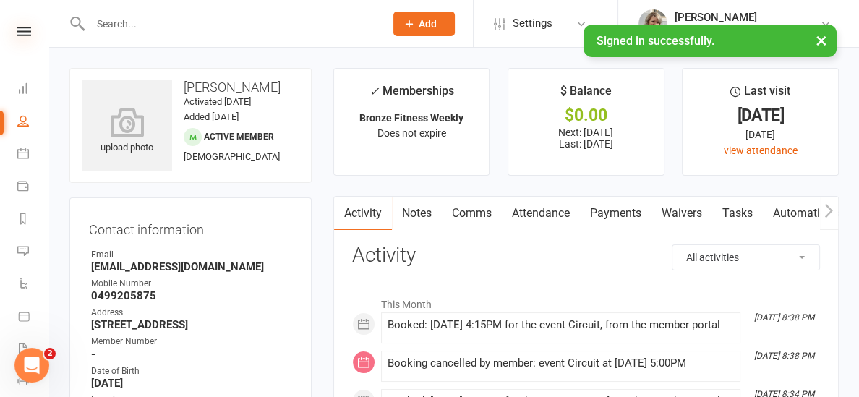
click at [24, 27] on icon at bounding box center [24, 31] width 14 height 9
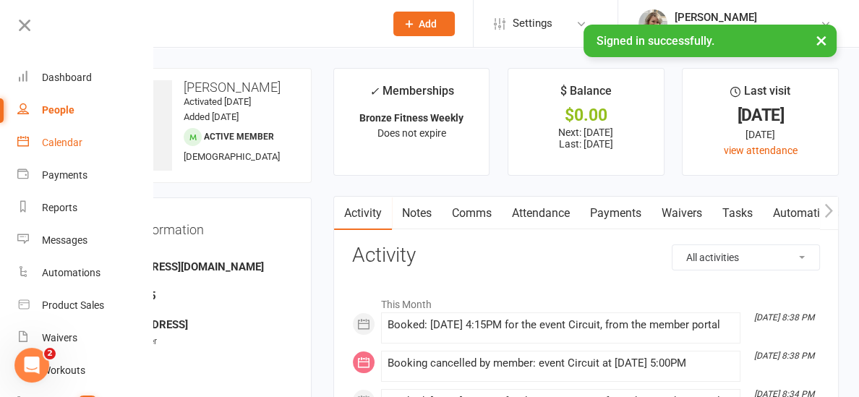
click at [52, 141] on div "Calendar" at bounding box center [62, 143] width 40 height 12
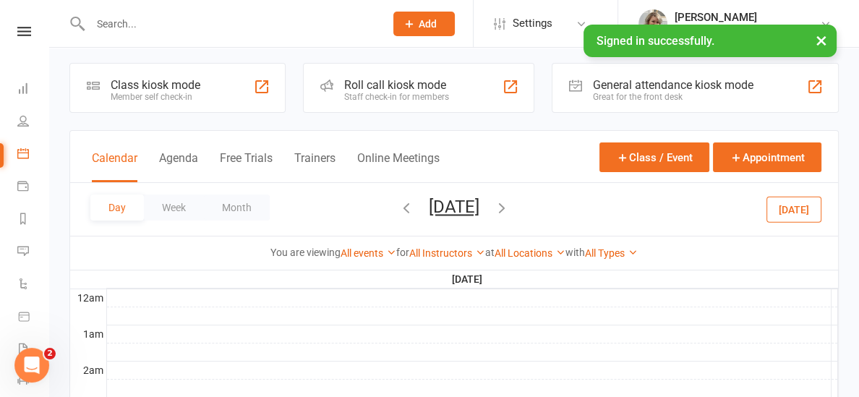
scroll to position [7, 0]
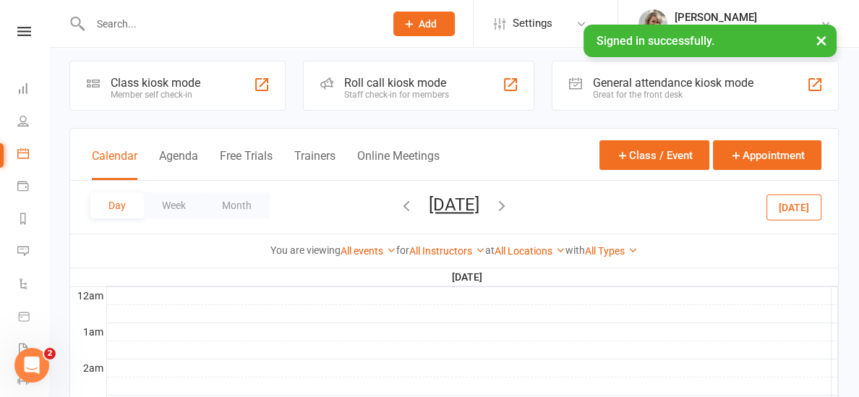
click at [794, 206] on button "[DATE]" at bounding box center [793, 207] width 55 height 26
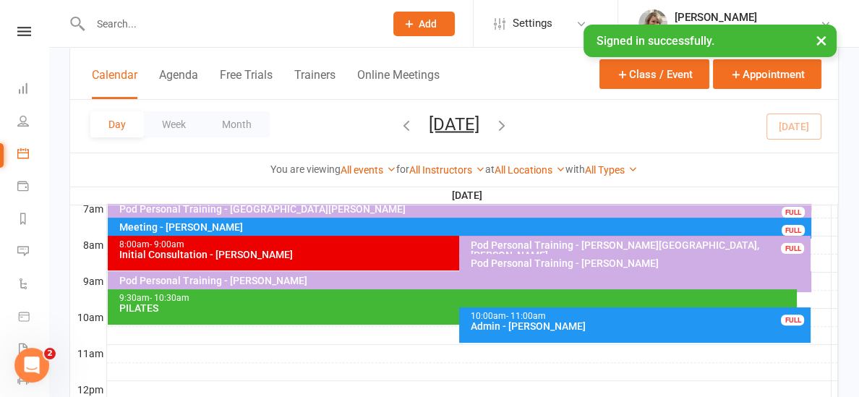
scroll to position [363, 0]
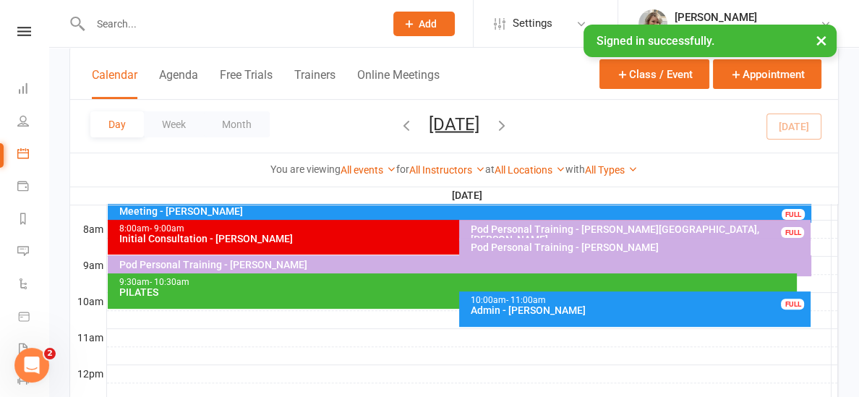
click at [301, 260] on div "Pod Personal Training - [PERSON_NAME]" at bounding box center [463, 265] width 690 height 10
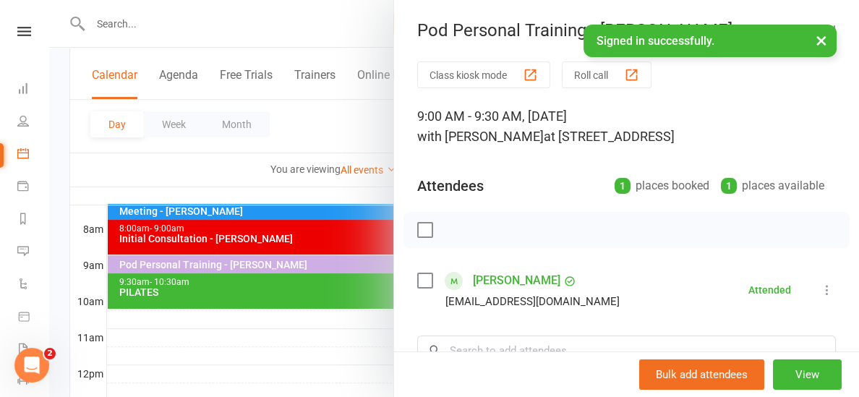
click at [226, 182] on div at bounding box center [454, 198] width 810 height 397
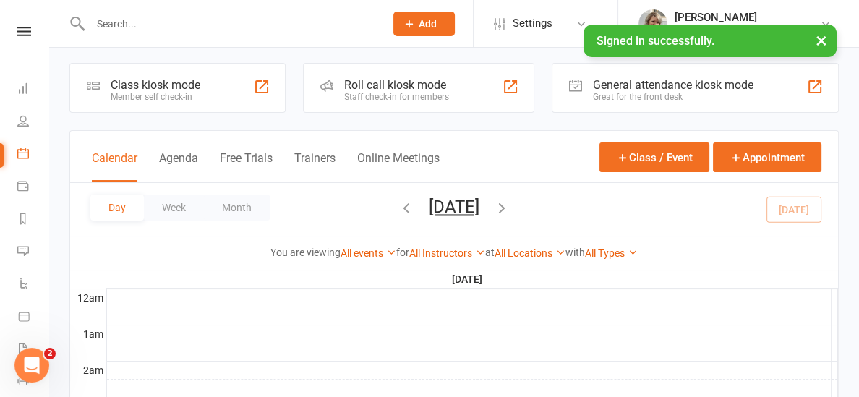
scroll to position [0, 0]
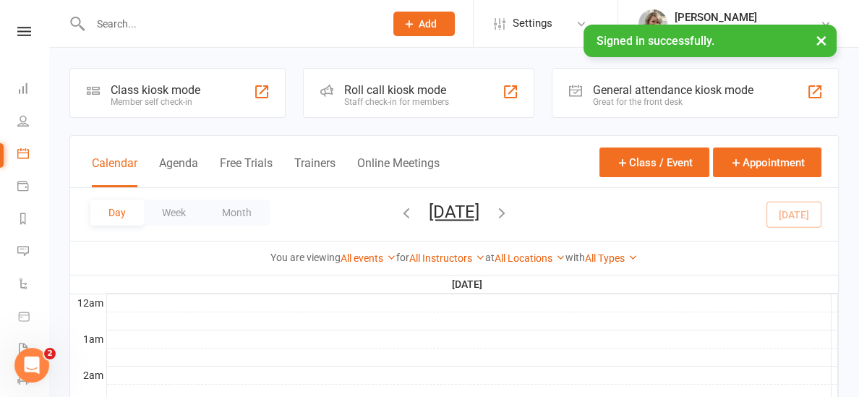
click at [127, 19] on input "text" at bounding box center [230, 24] width 288 height 20
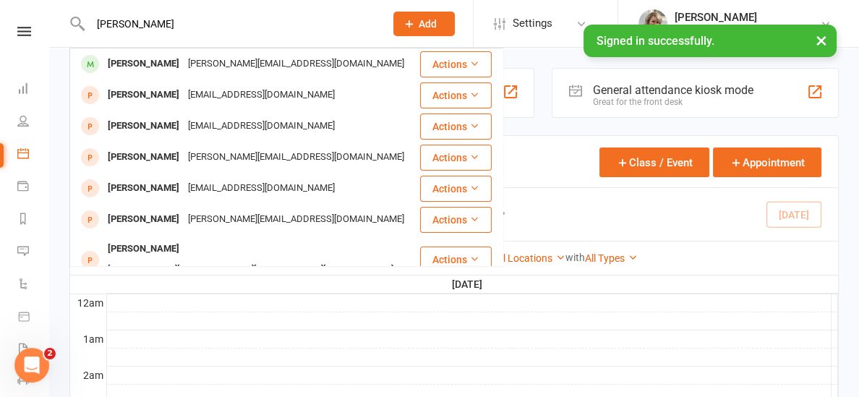
type input "[PERSON_NAME]"
